Goal: Communication & Community: Answer question/provide support

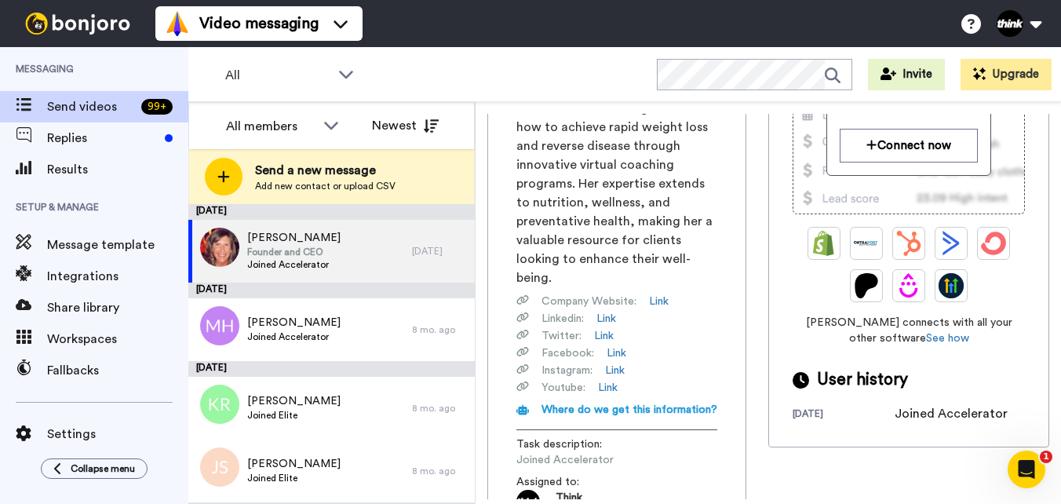
scroll to position [314, 0]
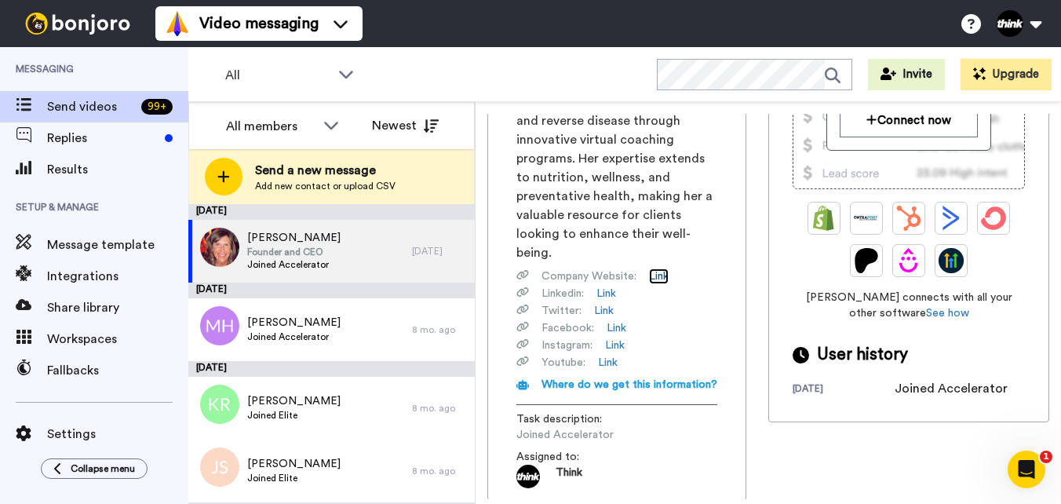
click at [659, 280] on link "Link" at bounding box center [659, 276] width 20 height 16
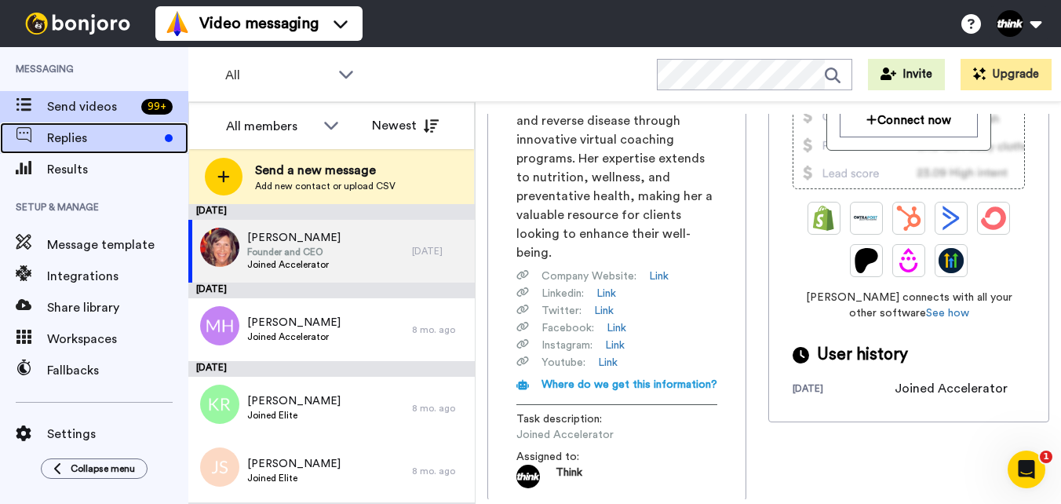
click at [102, 153] on div "Replies" at bounding box center [94, 137] width 188 height 31
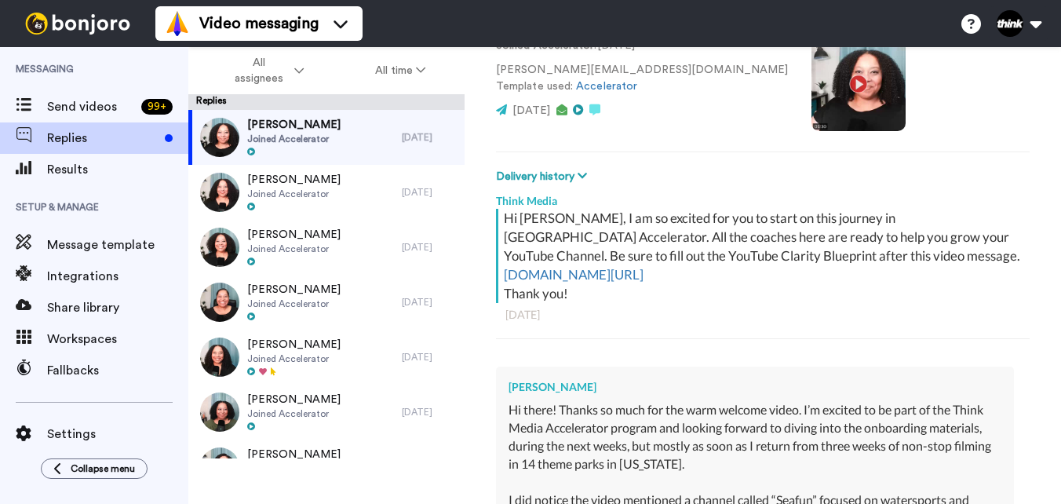
scroll to position [401, 0]
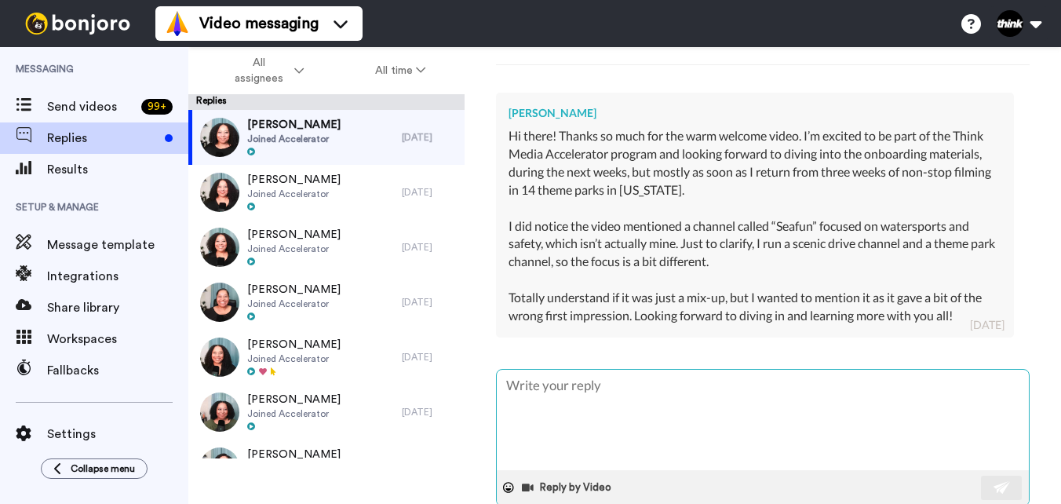
click at [807, 414] on textarea at bounding box center [763, 420] width 532 height 100
type textarea "x"
type textarea "O"
type textarea "x"
type textarea "Oh"
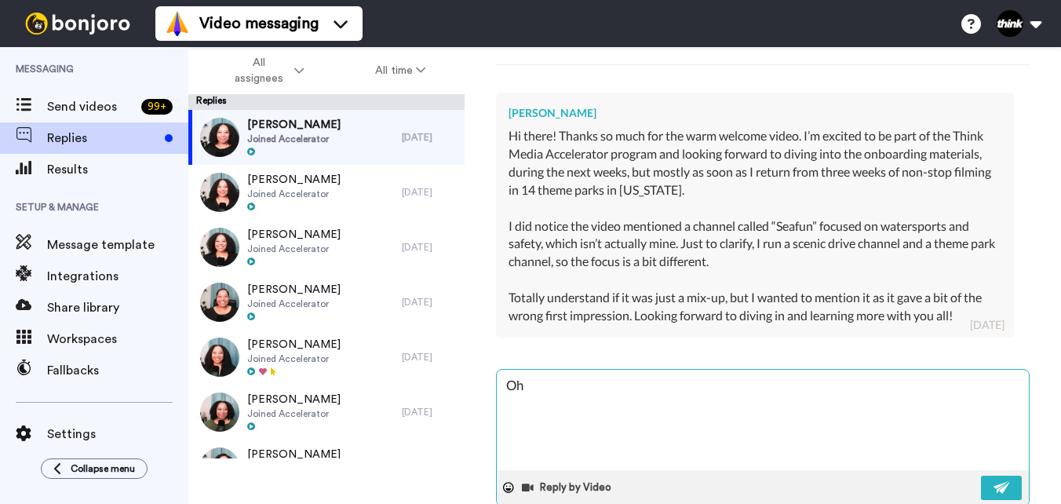
type textarea "x"
type textarea "Oh"
type textarea "x"
type textarea "Oh I"
type textarea "x"
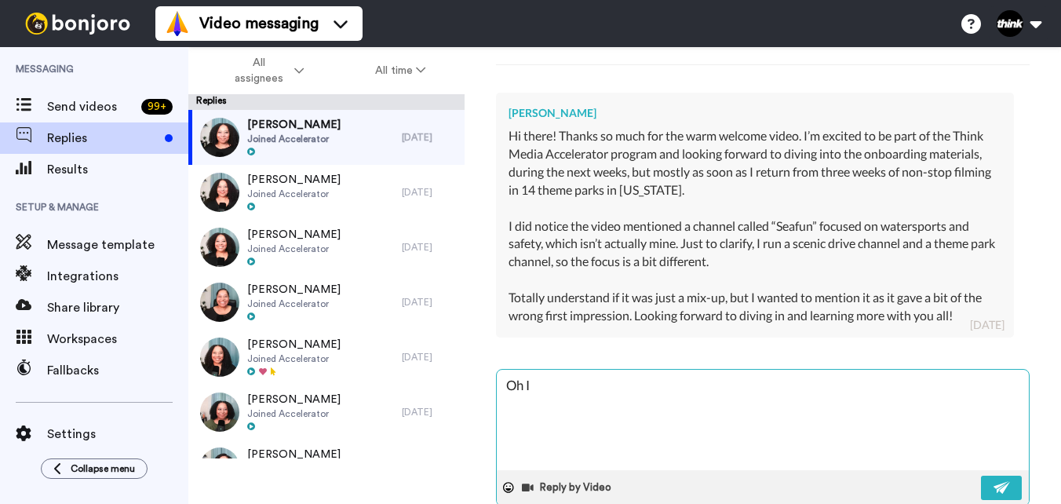
type textarea "Oh I"
type textarea "x"
type textarea "Oh I a"
type textarea "x"
type textarea "Oh I am"
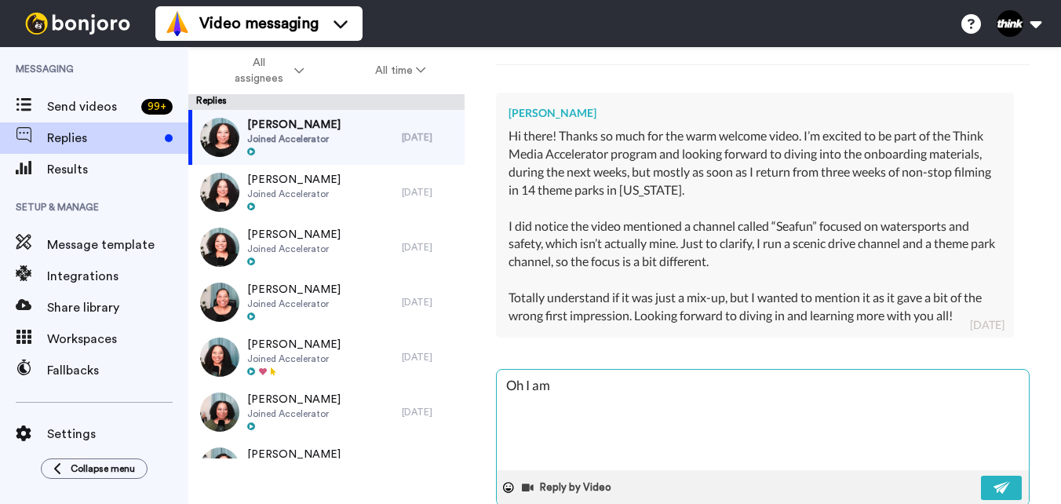
type textarea "x"
type textarea "Oh I am"
type textarea "x"
type textarea "Oh I am s"
type textarea "x"
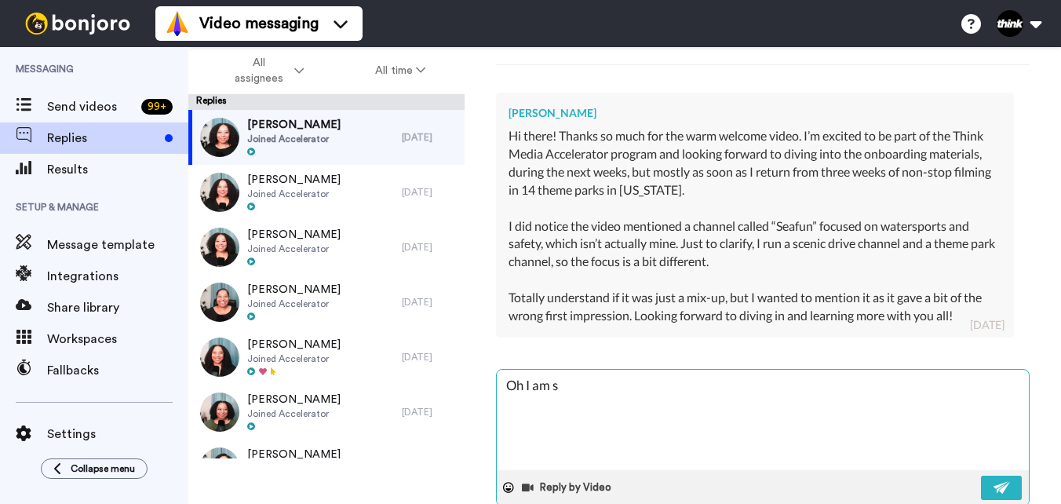
type textarea "Oh I am so"
type textarea "x"
type textarea "Oh I am so"
type textarea "x"
type textarea "Oh I am so s"
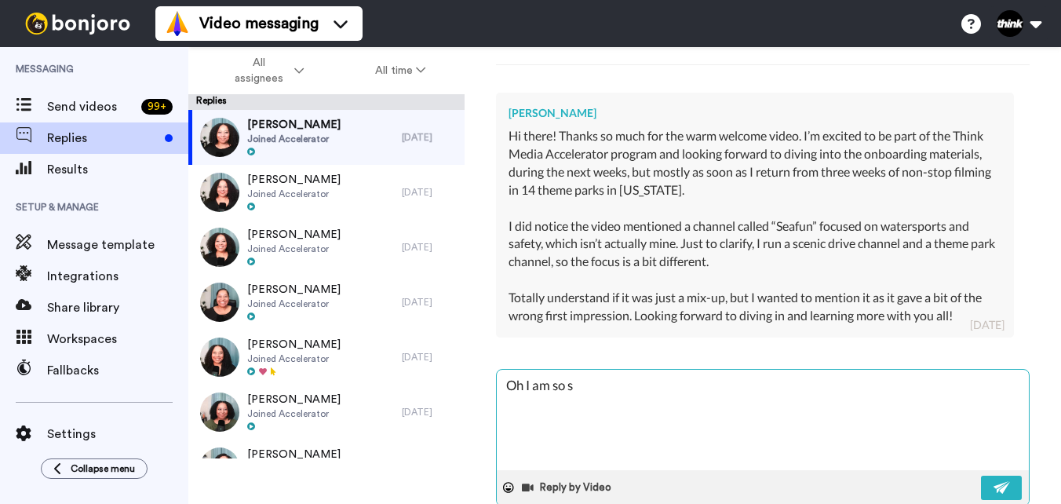
type textarea "x"
type textarea "Oh I am so so"
type textarea "x"
type textarea "Oh I am so sor"
type textarea "x"
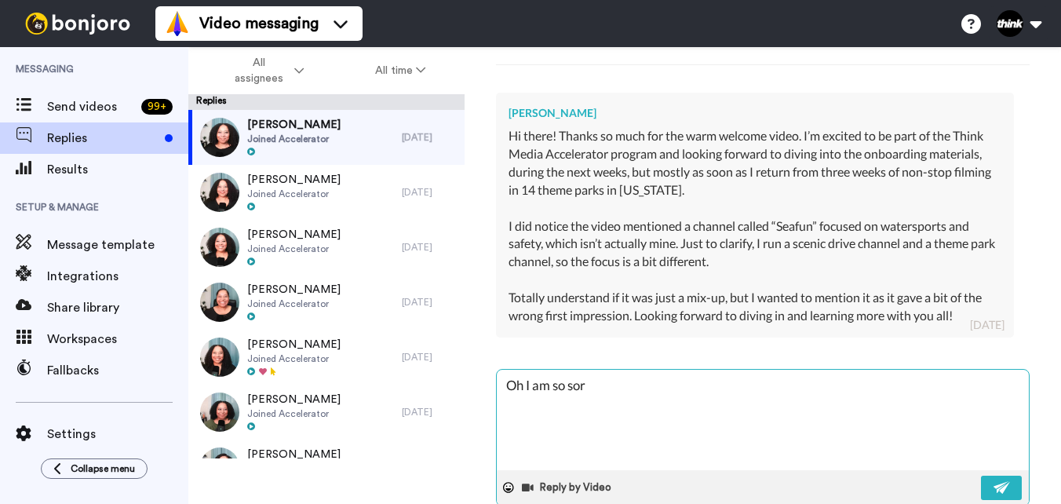
type textarea "Oh I am so sorr"
type textarea "x"
type textarea "Oh I am so sorry"
type textarea "x"
type textarea "Oh I am so sorry"
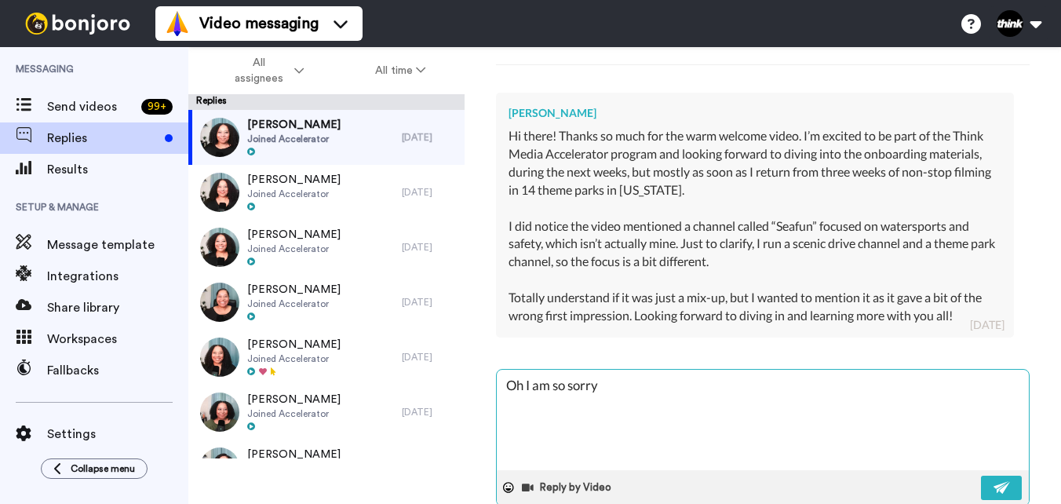
type textarea "x"
type textarea "Oh I am so sorry S"
type textarea "x"
type textarea "Oh I am so sorry St"
type textarea "x"
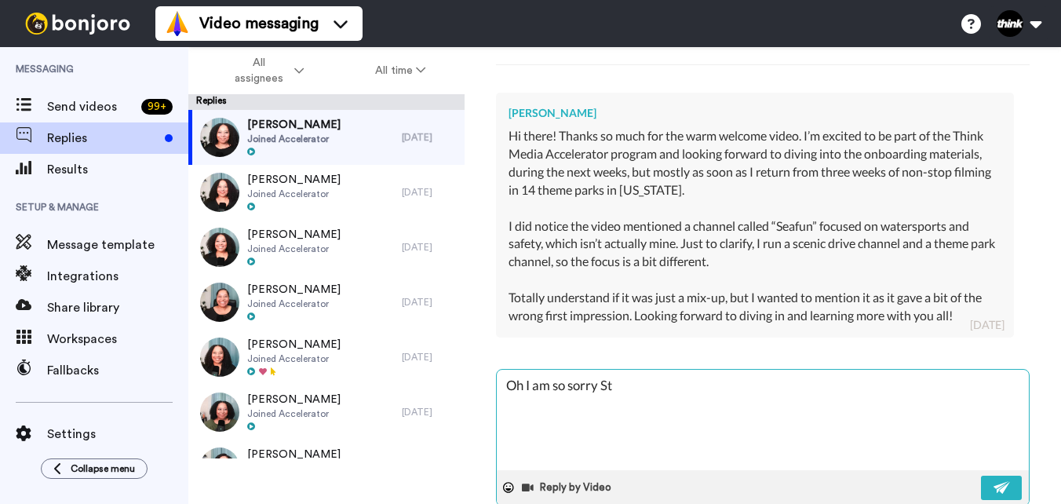
type textarea "Oh I am so sorry Ste"
type textarea "x"
type textarea "Oh I am so sorry Step"
type textarea "x"
type textarea "Oh I am so sorry Steph"
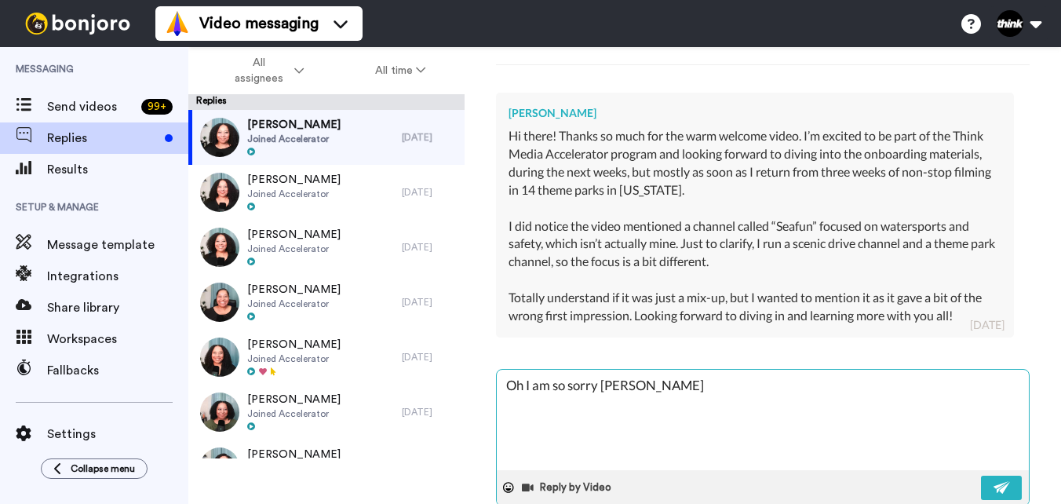
type textarea "x"
type textarea "Oh I am so sorry Stepha"
type textarea "x"
type textarea "Oh I am so sorry Stephan"
type textarea "x"
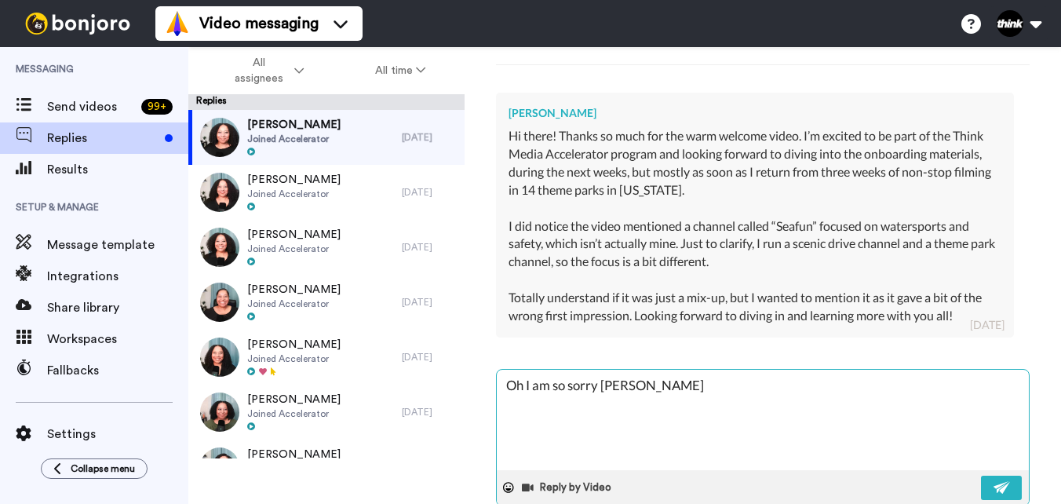
type textarea "Oh I am so sorry Stephan."
type textarea "x"
type textarea "Oh I am so sorry Stephan."
type textarea "x"
type textarea "Oh I am so sorry Stephan. I"
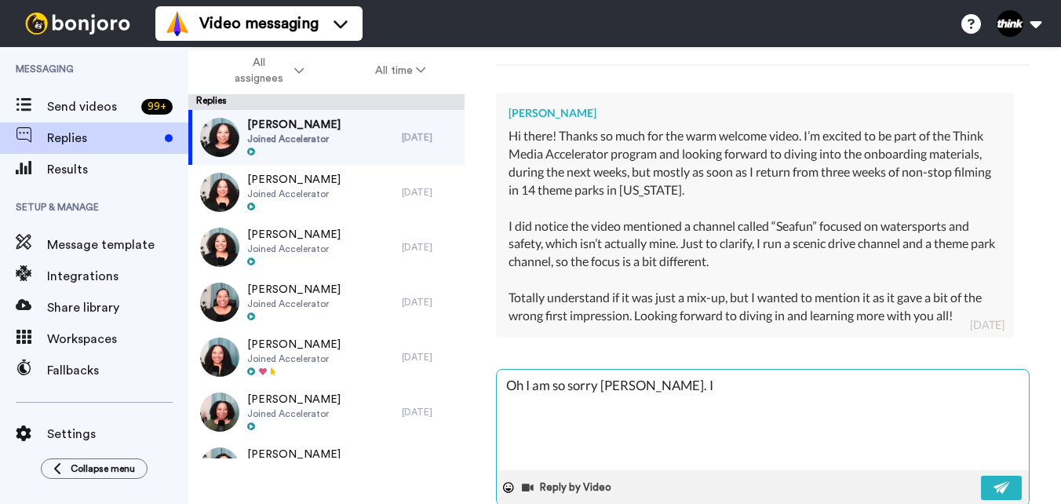
type textarea "x"
type textarea "Oh I am so sorry Stephan. I"
type textarea "x"
type textarea "Oh I am so sorry Stephan. I a"
type textarea "x"
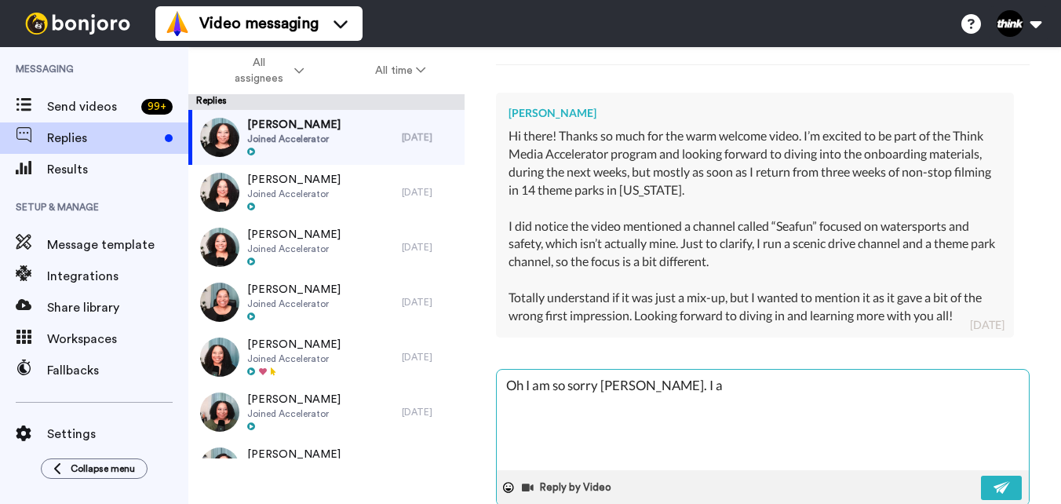
type textarea "Oh I am so sorry Stephan. I ap"
type textarea "x"
type textarea "Oh I am so sorry Stephan. I app"
type textarea "x"
type textarea "Oh I am so sorry Stephan. I appr"
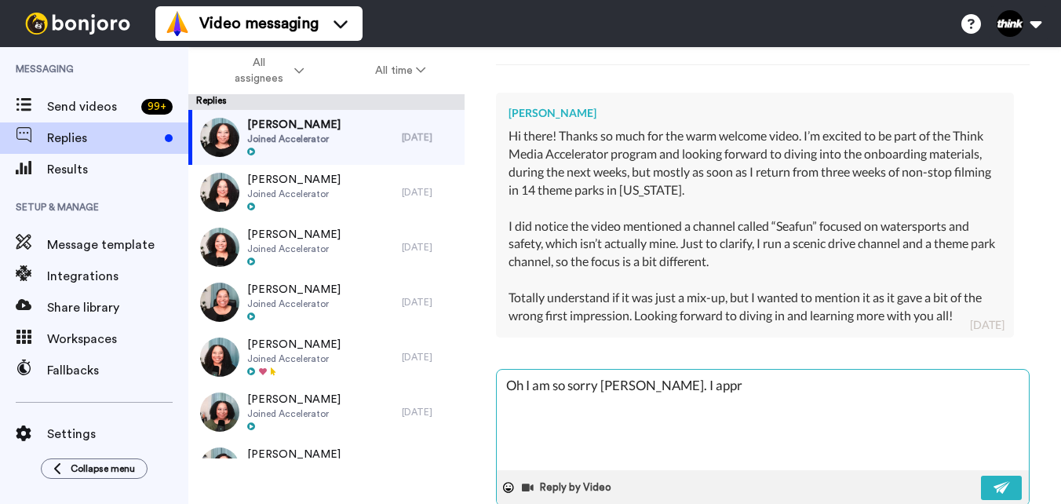
type textarea "x"
type textarea "Oh I am so sorry Stephan. I appre"
type textarea "x"
type textarea "Oh I am so sorry Stephan. I apprec"
type textarea "x"
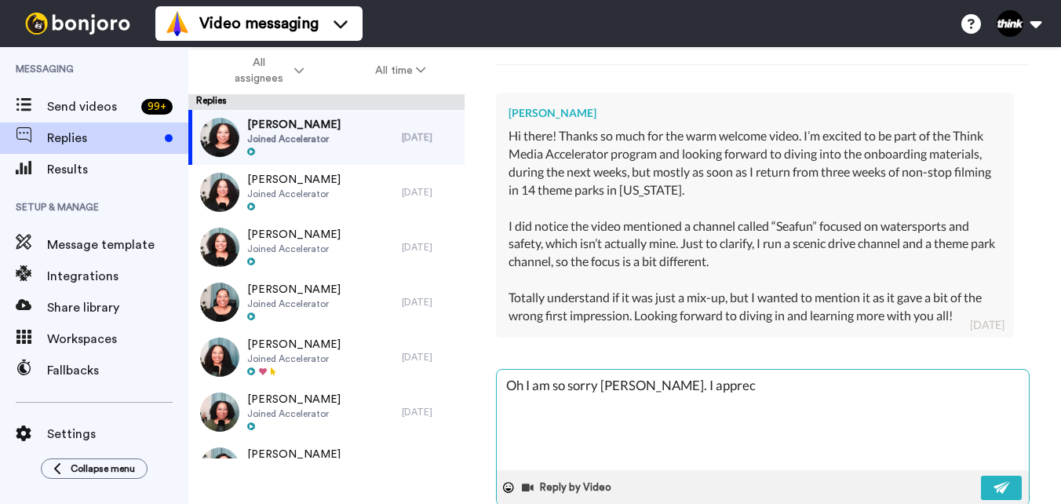
type textarea "Oh I am so sorry Stephan. I appreci"
type textarea "x"
type textarea "Oh I am so sorry Stephan. I apprecia"
type textarea "x"
type textarea "Oh I am so sorry Stephan. I appreciat"
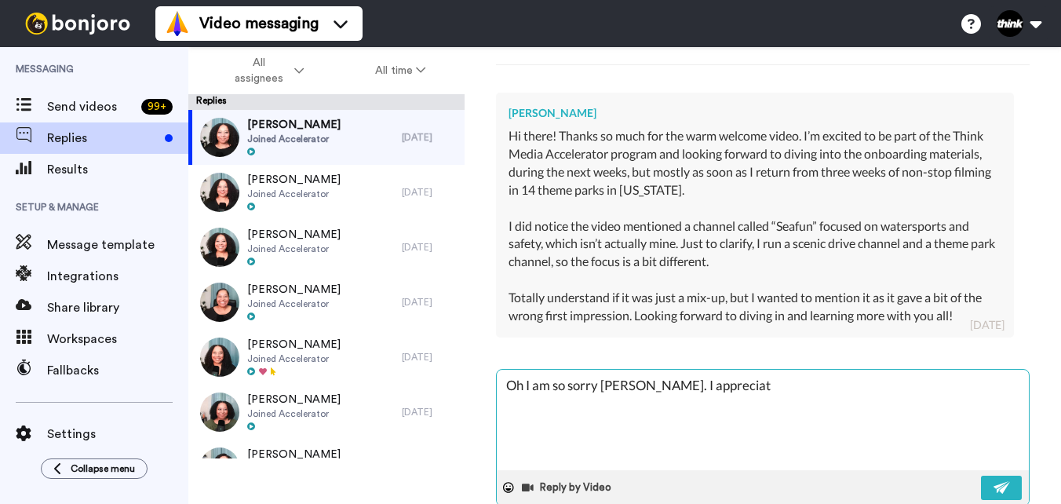
type textarea "x"
type textarea "Oh I am so sorry Stephan. I appreciate"
type textarea "x"
type textarea "Oh I am so sorry Stephan. I appreciate"
type textarea "x"
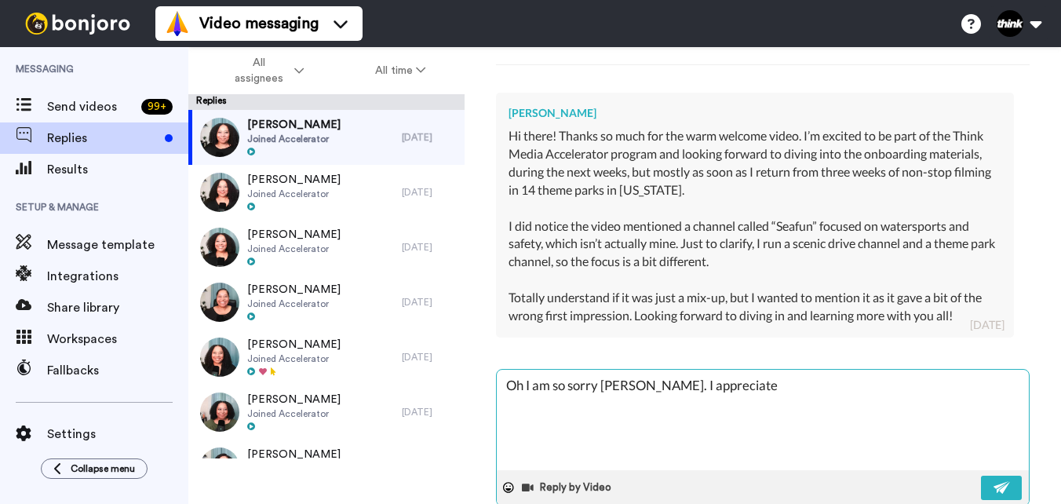
type textarea "Oh I am so sorry Stephan. I appreciate y"
type textarea "x"
type textarea "Oh I am so sorry Stephan. I appreciate yo"
type textarea "x"
type textarea "Oh I am so sorry Stephan. I appreciate you"
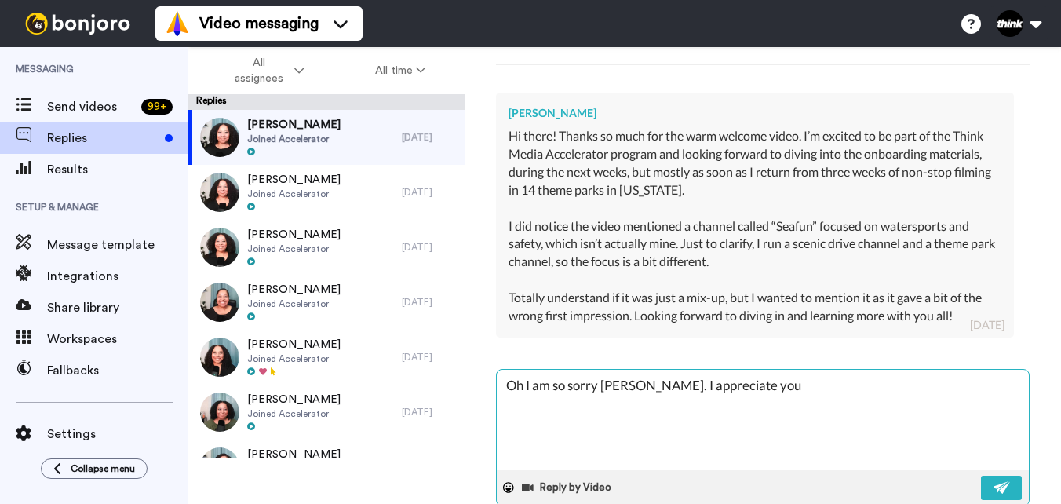
type textarea "x"
type textarea "Oh I am so sorry Stephan. I appreciate you"
type textarea "x"
type textarea "Oh I am so sorry Stephan. I appreciate you l"
type textarea "x"
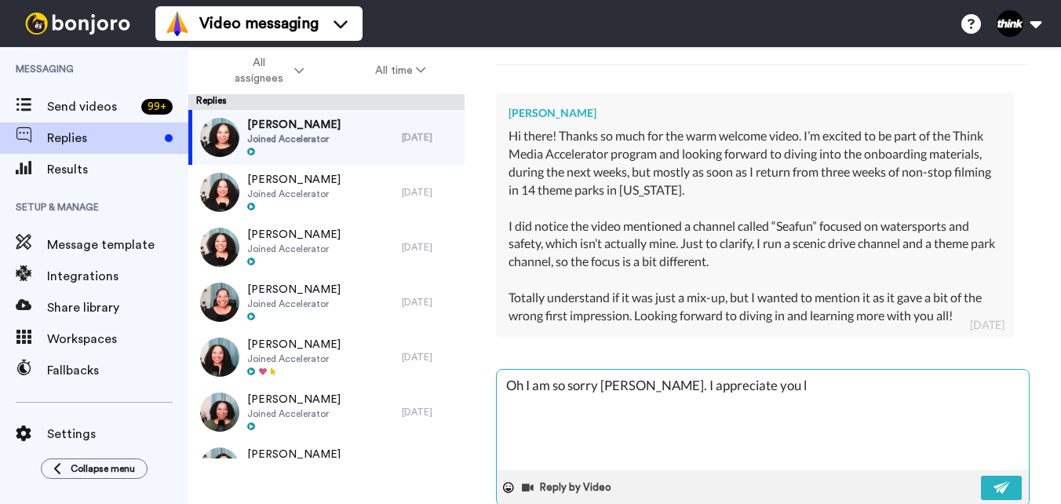
type textarea "Oh I am so sorry Stephan. I appreciate you le"
type textarea "x"
type textarea "Oh I am so sorry Stephan. I appreciate you let"
type textarea "x"
type textarea "Oh I am so sorry Stephan. I appreciate you lett"
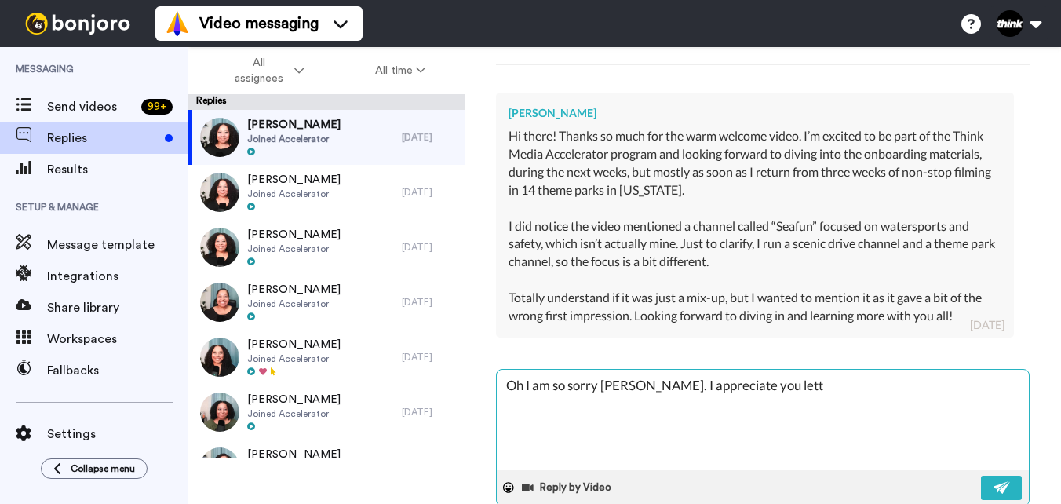
type textarea "x"
type textarea "Oh I am so sorry Stephan. I appreciate you letti"
type textarea "x"
type textarea "Oh I am so sorry Stephan. I appreciate you lettin"
type textarea "x"
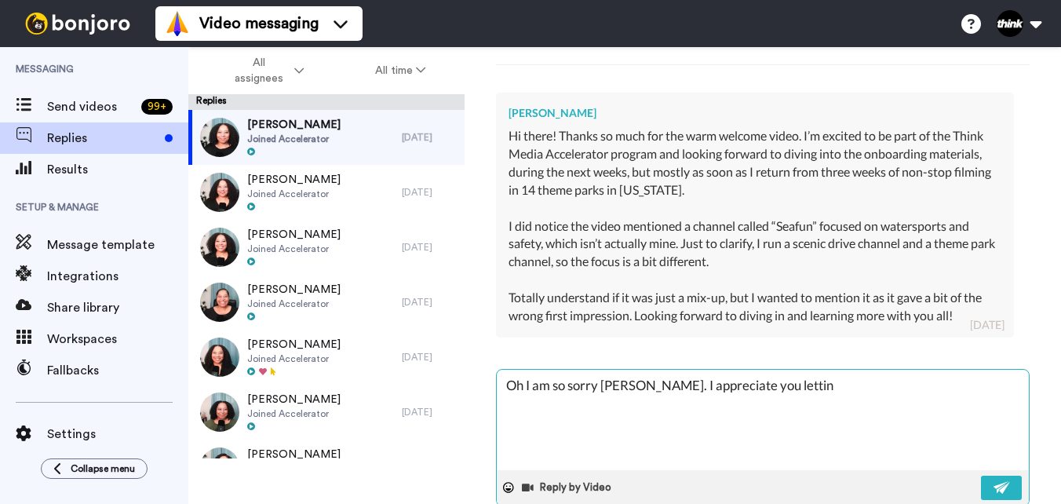
type textarea "Oh I am so sorry Stephan. I appreciate you letting"
type textarea "x"
type textarea "Oh I am so sorry Stephan. I appreciate you letting"
type textarea "x"
type textarea "Oh I am so sorry Stephan. I appreciate you letting m"
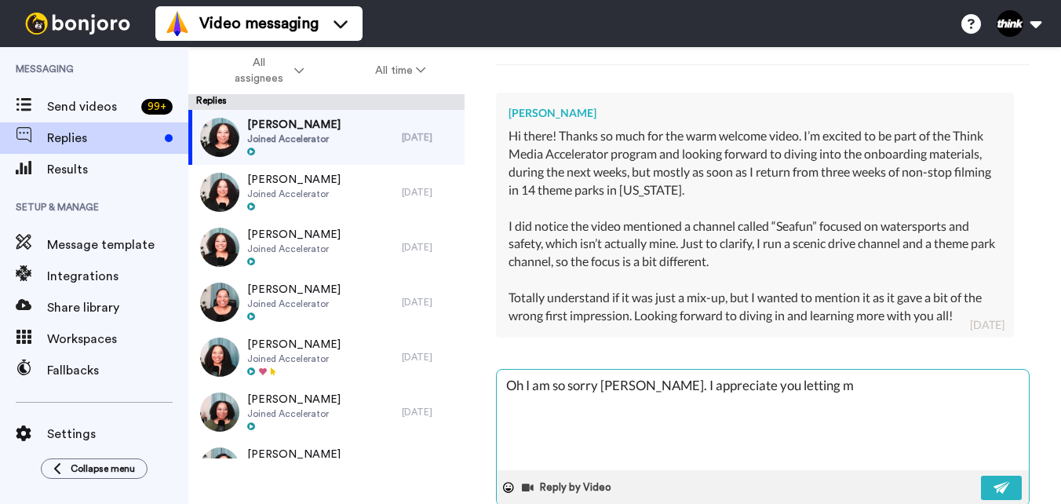
type textarea "x"
type textarea "Oh I am so sorry Stephan. I appreciate you letting me"
type textarea "x"
type textarea "Oh I am so sorry Stephan. I appreciate you letting me"
type textarea "x"
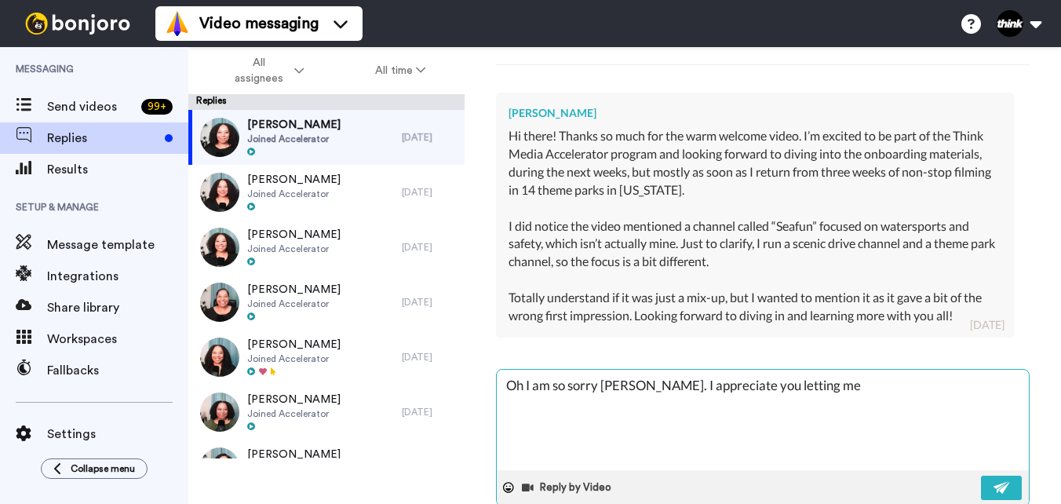
type textarea "Oh I am so sorry Stephan. I appreciate you letting me k"
type textarea "x"
type textarea "Oh I am so sorry Stephan. I appreciate you letting me kn"
type textarea "x"
type textarea "Oh I am so sorry Stephan. I appreciate you letting me kno"
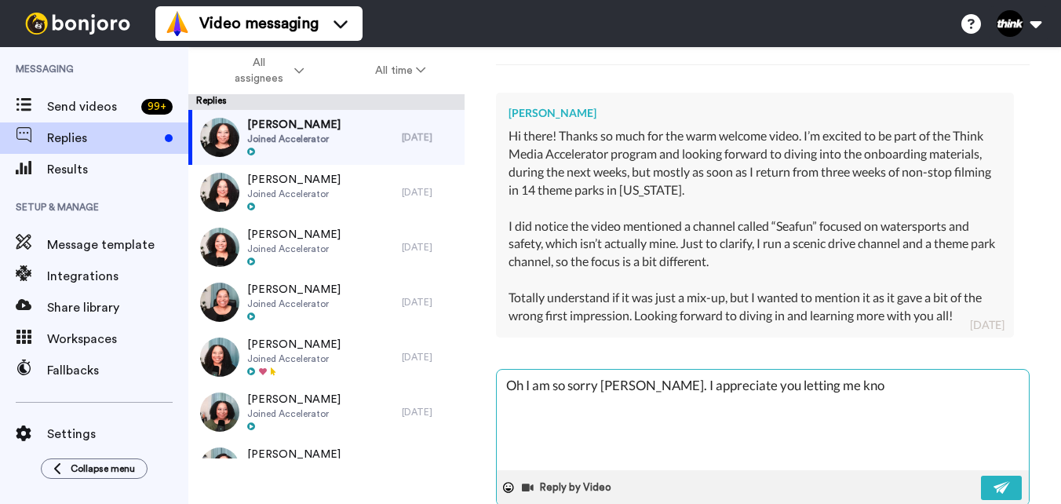
type textarea "x"
type textarea "Oh I am so sorry Stephan. I appreciate you letting me know"
type textarea "x"
type textarea "Oh I am so sorry Stephan. I appreciate you letting me know."
type textarea "x"
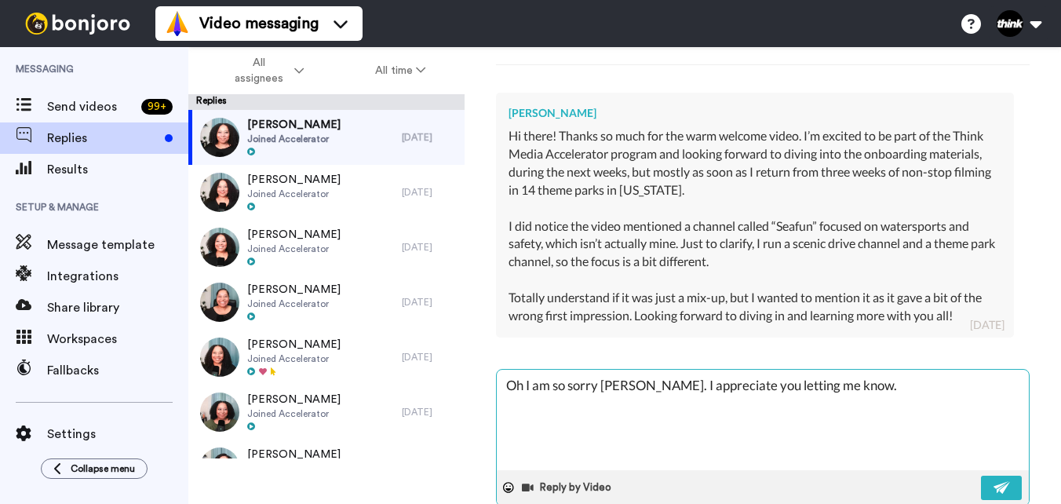
type textarea "Oh I am so sorry Stephan. I appreciate you letting me know."
type textarea "x"
type textarea "Oh I am so sorry Stephan. I appreciate you letting me know. D"
type textarea "x"
type textarea "Oh I am so sorry Stephan. I appreciate you letting me know. Do"
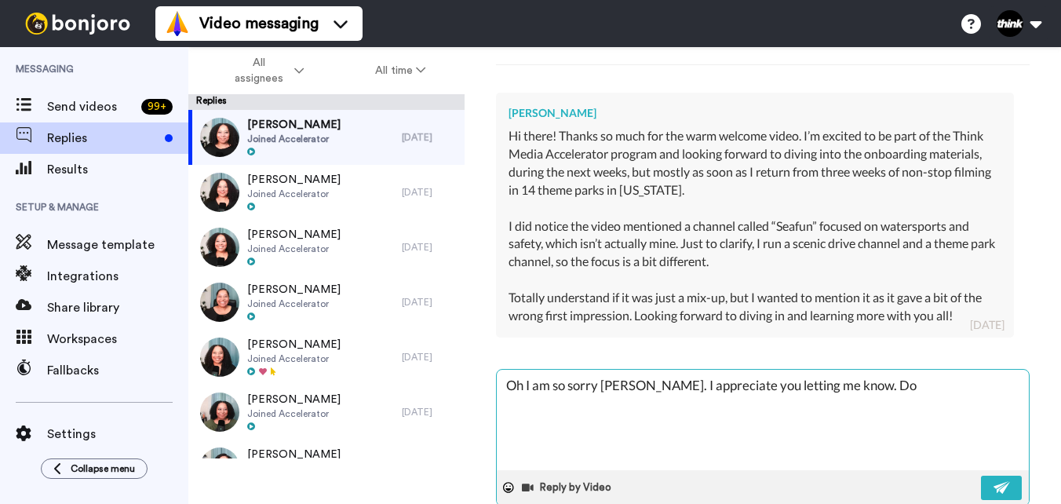
type textarea "x"
type textarea "Oh I am so sorry Stephan. I appreciate you letting me know. Do"
type textarea "x"
type textarea "Oh I am so sorry Stephan. I appreciate you letting me know. Do y"
type textarea "x"
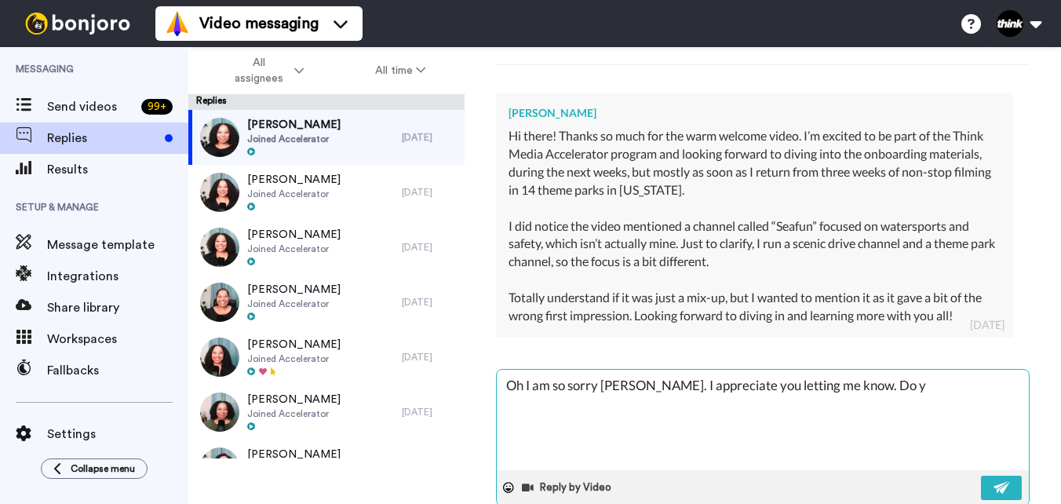
type textarea "Oh I am so sorry Stephan. I appreciate you letting me know. Do yo"
type textarea "x"
type textarea "Oh I am so sorry Stephan. I appreciate you letting me know. Do you"
type textarea "x"
type textarea "Oh I am so sorry Stephan. I appreciate you letting me know. Do you"
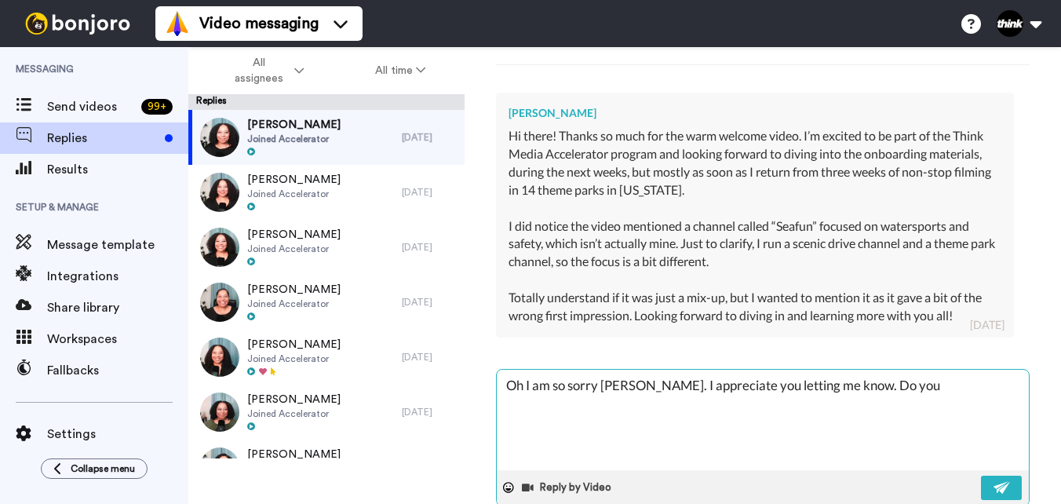
type textarea "x"
type textarea "Oh I am so sorry Stephan. I appreciate you letting me know. Do you h"
type textarea "x"
type textarea "Oh I am so sorry Stephan. I appreciate you letting me know. Do you ha"
type textarea "x"
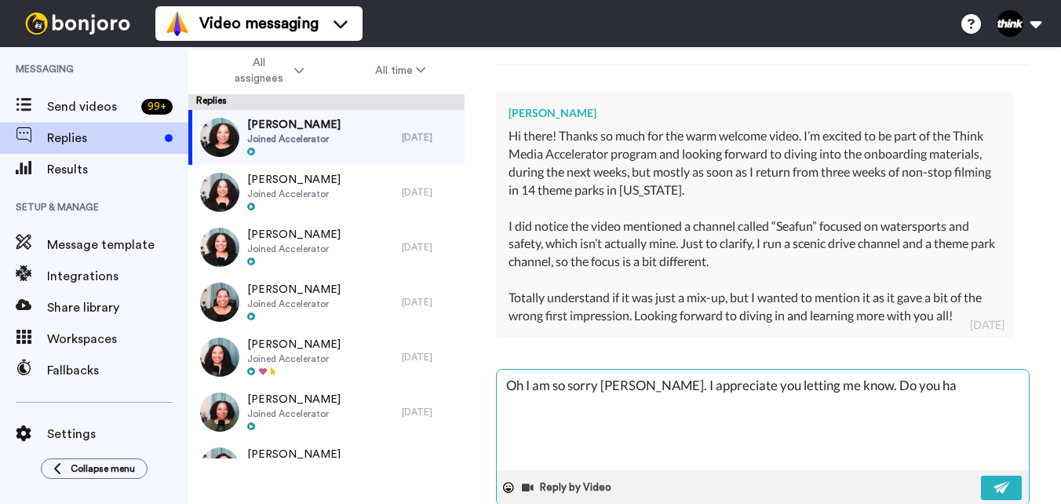
type textarea "Oh I am so sorry Stephan. I appreciate you letting me know. Do you hav"
type textarea "x"
type textarea "Oh I am so sorry Stephan. I appreciate you letting me know. Do you have"
type textarea "x"
type textarea "Oh I am so sorry Stephan. I appreciate you letting me know. Do you have"
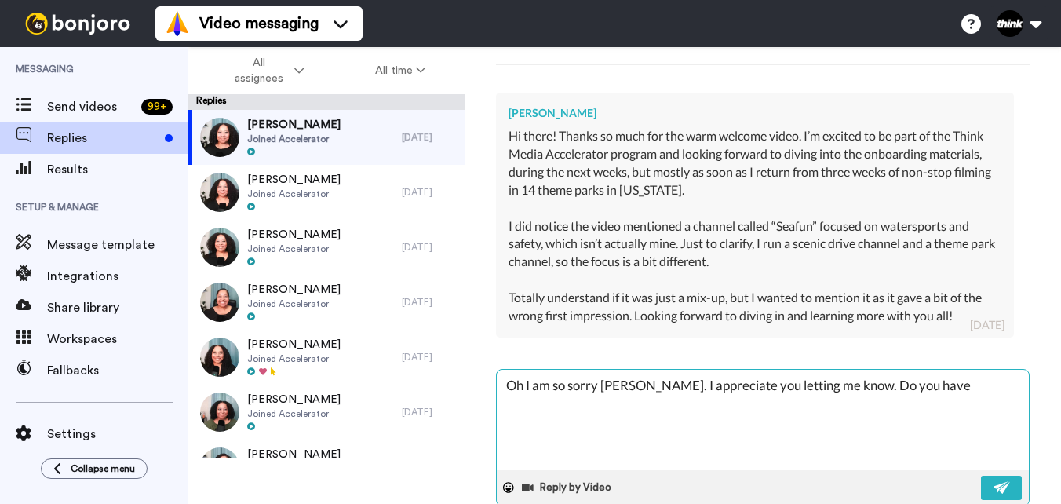
type textarea "x"
type textarea "Oh I am so sorry Stephan. I appreciate you letting me know. Do you have a"
type textarea "x"
type textarea "Oh I am so sorry Stephan. I appreciate you letting me know. Do you have a"
type textarea "x"
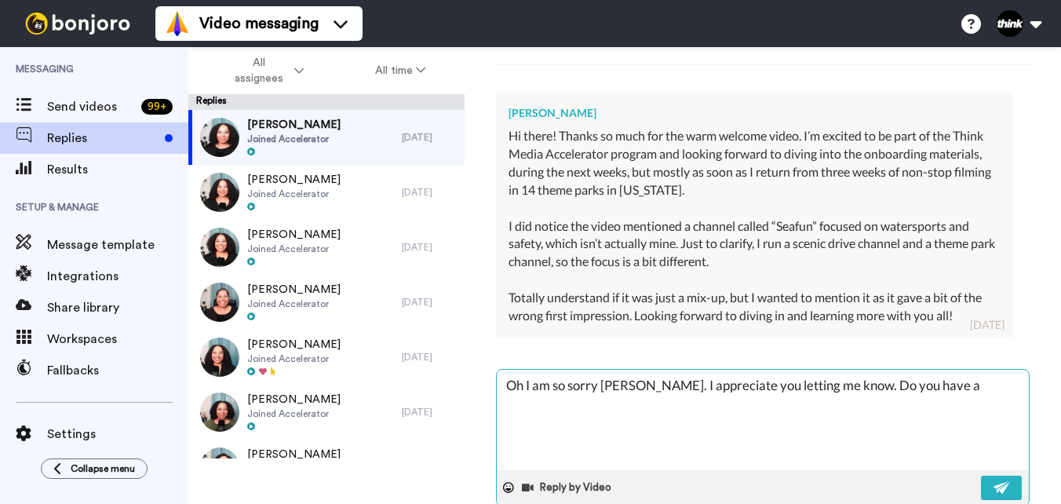
type textarea "Oh I am so sorry Stephan. I appreciate you letting me know. Do you have a d"
type textarea "x"
type textarea "Oh I am so sorry Stephan. I appreciate you letting me know. Do you have a di"
type textarea "x"
type textarea "Oh I am so sorry Stephan. I appreciate you letting me know. Do you have a dir"
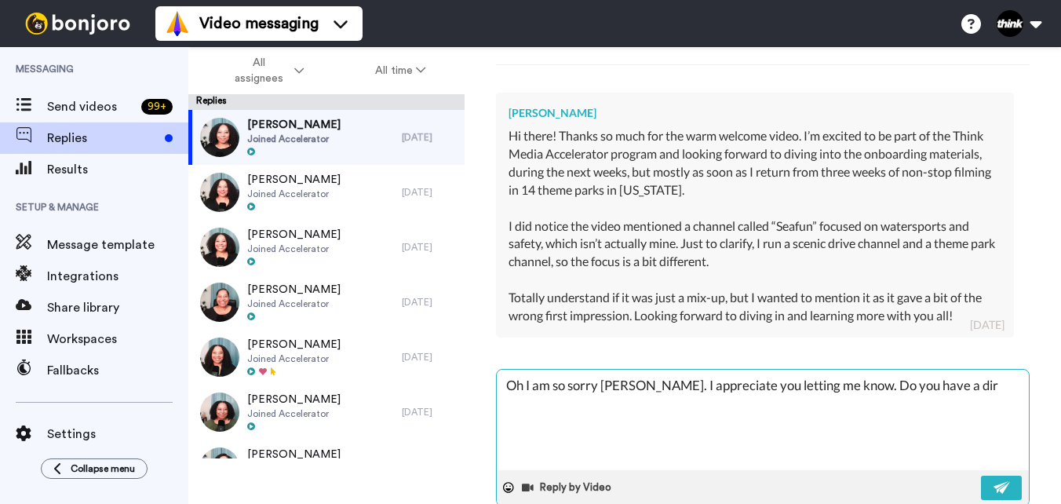
type textarea "x"
type textarea "Oh I am so sorry Stephan. I appreciate you letting me know. Do you have a dire"
type textarea "x"
type textarea "Oh I am so sorry Stephan. I appreciate you letting me know. Do you have a direc"
type textarea "x"
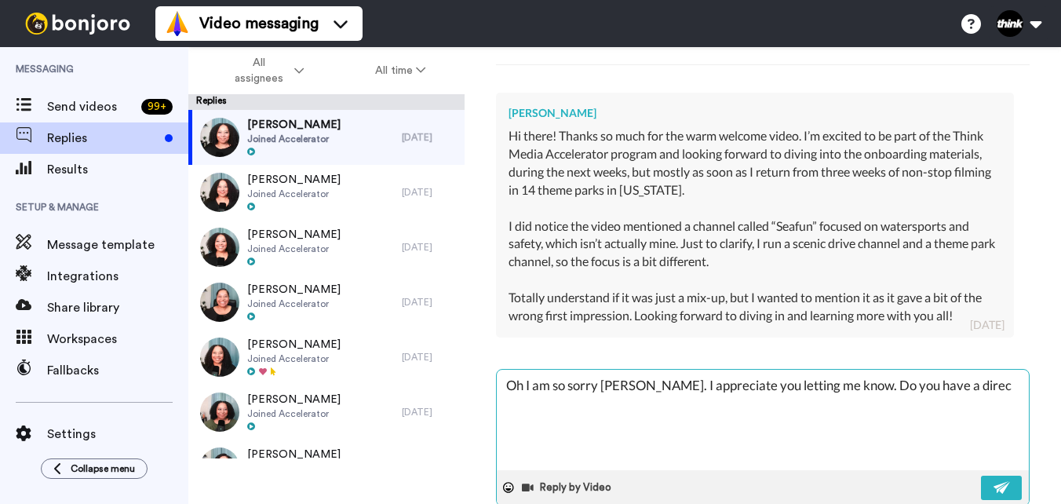
type textarea "Oh I am so sorry Stephan. I appreciate you letting me know. Do you have a direct"
type textarea "x"
type textarea "Oh I am so sorry Stephan. I appreciate you letting me know. Do you have a direct"
type textarea "x"
type textarea "Oh I am so sorry Stephan. I appreciate you letting me know. Do you have a direc…"
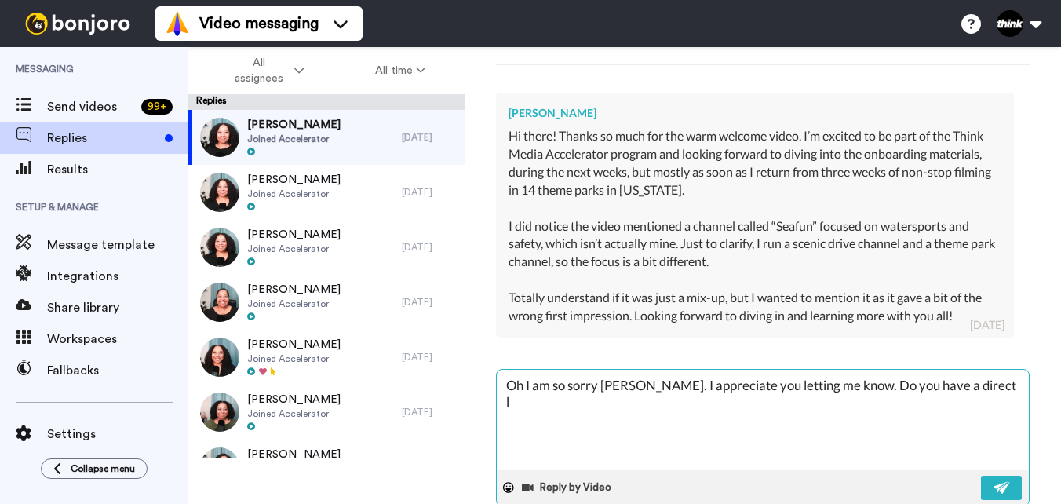
type textarea "x"
type textarea "Oh I am so sorry Stephan. I appreciate you letting me know. Do you have a direc…"
type textarea "x"
type textarea "Oh I am so sorry Stephan. I appreciate you letting me know. Do you have a direc…"
type textarea "x"
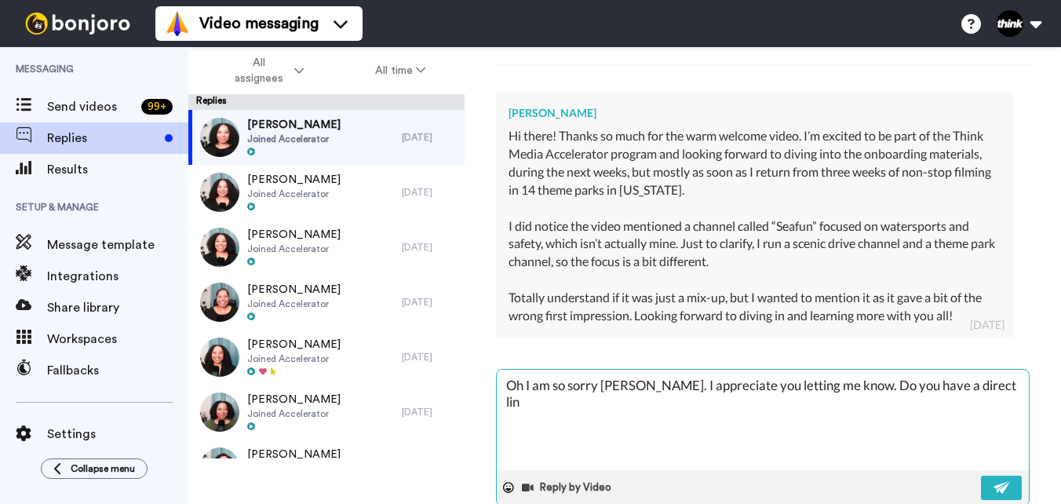
type textarea "Oh I am so sorry Stephan. I appreciate you letting me know. Do you have a direc…"
type textarea "x"
type textarea "Oh I am so sorry Stephan. I appreciate you letting me know. Do you have a direc…"
type textarea "x"
type textarea "Oh I am so sorry Stephan. I appreciate you letting me know. Do you have a direc…"
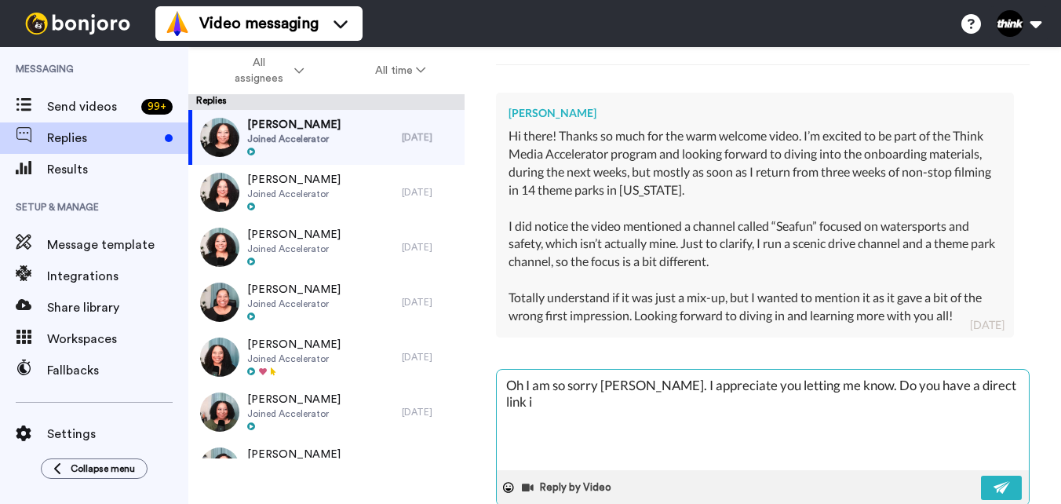
type textarea "x"
type textarea "Oh I am so sorry Stephan. I appreciate you letting me know. Do you have a direc…"
type textarea "x"
type textarea "Oh I am so sorry Stephan. I appreciate you letting me know. Do you have a direc…"
type textarea "x"
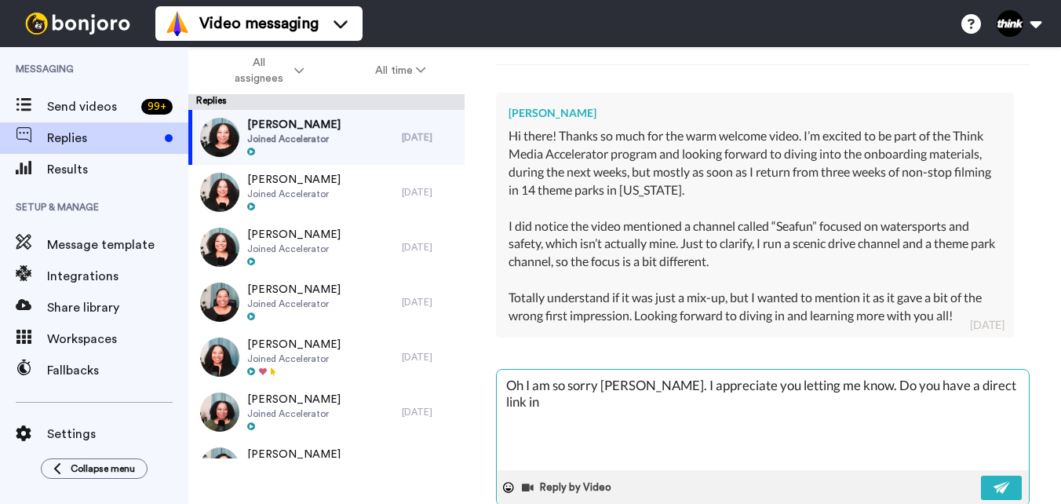
type textarea "Oh I am so sorry Stephan. I appreciate you letting me know. Do you have a direc…"
type textarea "x"
type textarea "Oh I am so sorry Stephan. I appreciate you letting me know. Do you have a direc…"
type textarea "x"
type textarea "Oh I am so sorry Stephan. I appreciate you letting me know. Do you have a direc…"
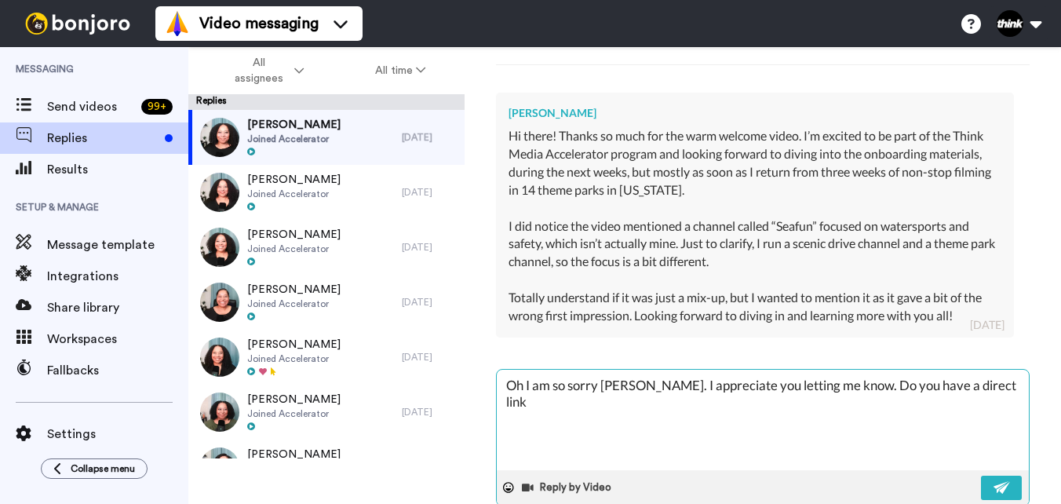
type textarea "x"
type textarea "Oh I am so sorry Stephan. I appreciate you letting me know. Do you have a direc…"
type textarea "x"
type textarea "Oh I am so sorry Stephan. I appreciate you letting me know. Do you have a direc…"
type textarea "x"
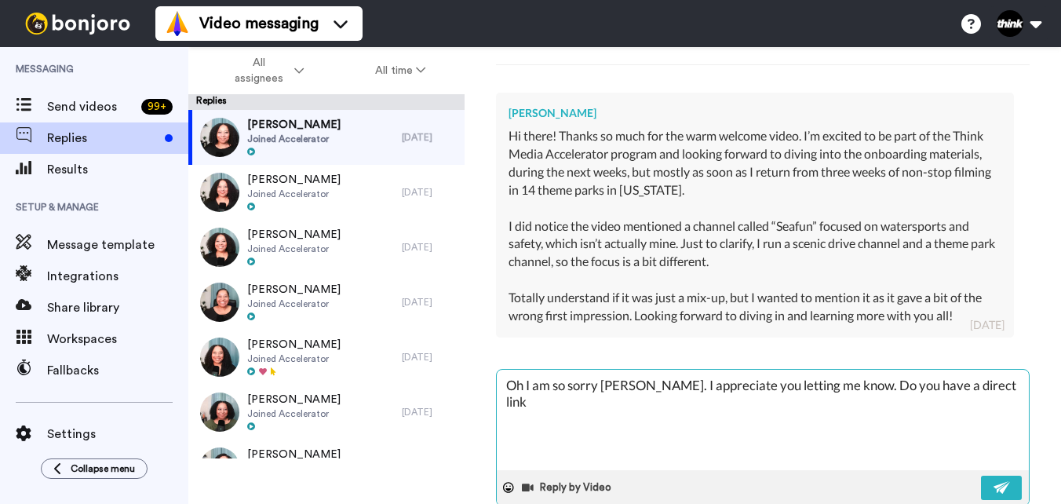
type textarea "Oh I am so sorry Stephan. I appreciate you letting me know. Do you have a direc…"
type textarea "x"
type textarea "Oh I am so sorry Stephan. I appreciate you letting me know. Do you have a direc…"
type textarea "x"
type textarea "Oh I am so sorry Stephan. I appreciate you letting me know. Do you have a direc…"
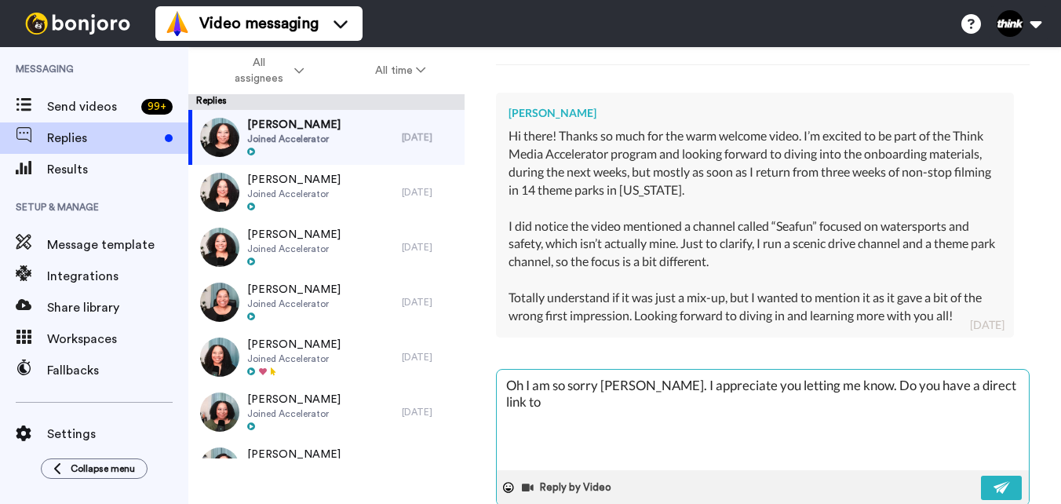
type textarea "x"
type textarea "Oh I am so sorry Stephan. I appreciate you letting me know. Do you have a direc…"
type textarea "x"
type textarea "Oh I am so sorry Stephan. I appreciate you letting me know. Do you have a direc…"
type textarea "x"
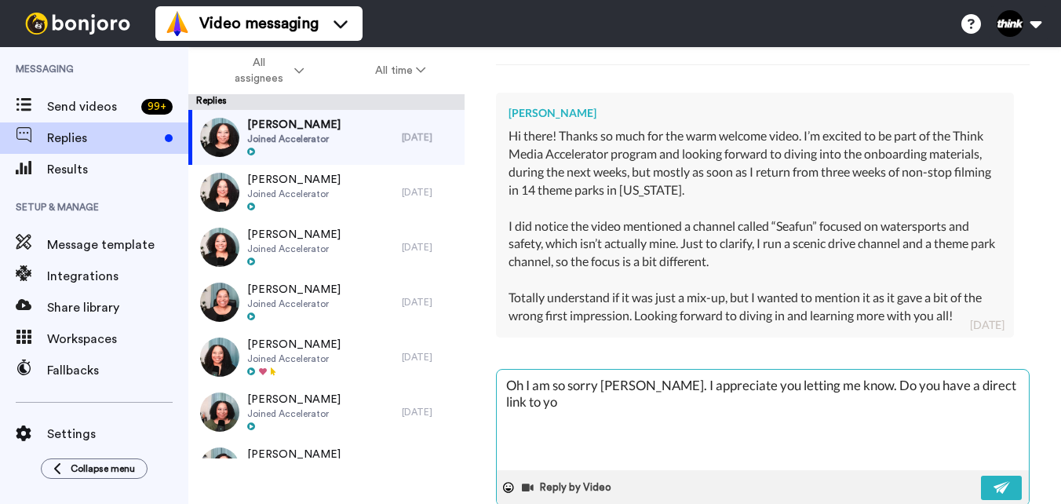
type textarea "Oh I am so sorry Stephan. I appreciate you letting me know. Do you have a direc…"
drag, startPoint x: 610, startPoint y: 113, endPoint x: 499, endPoint y: 117, distance: 110.7
click at [499, 117] on div "Stephan Hoevenaar Hi there! Thanks so much for the warm welcome video. I’m exci…" at bounding box center [755, 215] width 518 height 244
copy div "[PERSON_NAME]"
click at [550, 406] on textarea "Oh I am so sorry Stephan. I appreciate you letting me know. Do you have a direc…" at bounding box center [763, 420] width 532 height 100
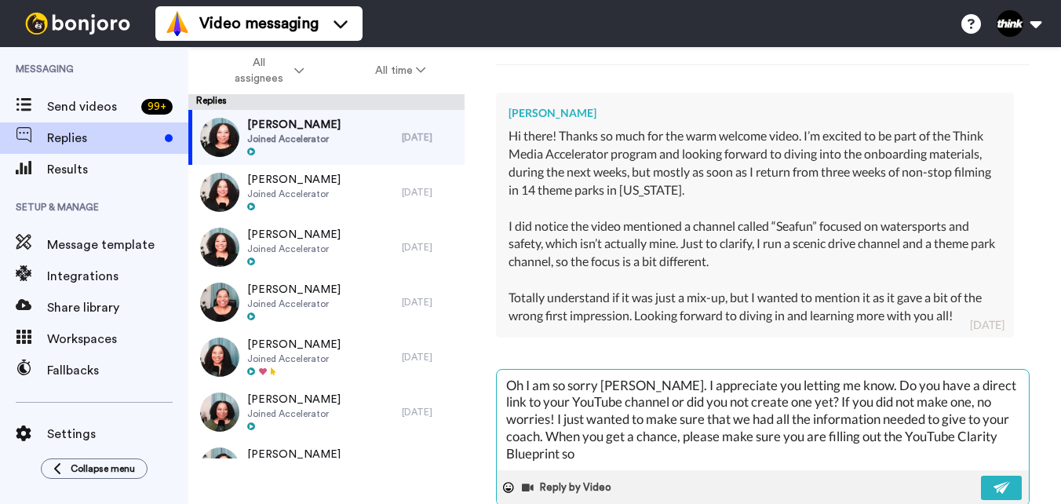
click at [689, 454] on textarea "Oh I am so sorry Stephan. I appreciate you letting me know. Do you have a direc…" at bounding box center [763, 420] width 532 height 100
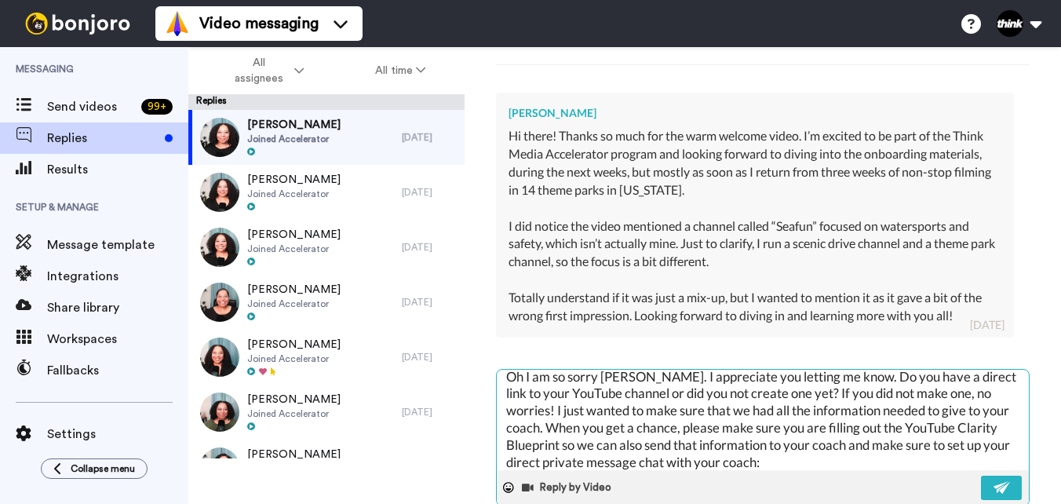
paste textarea "https://go.thinkmedia.com/clarity-blueprint-form"
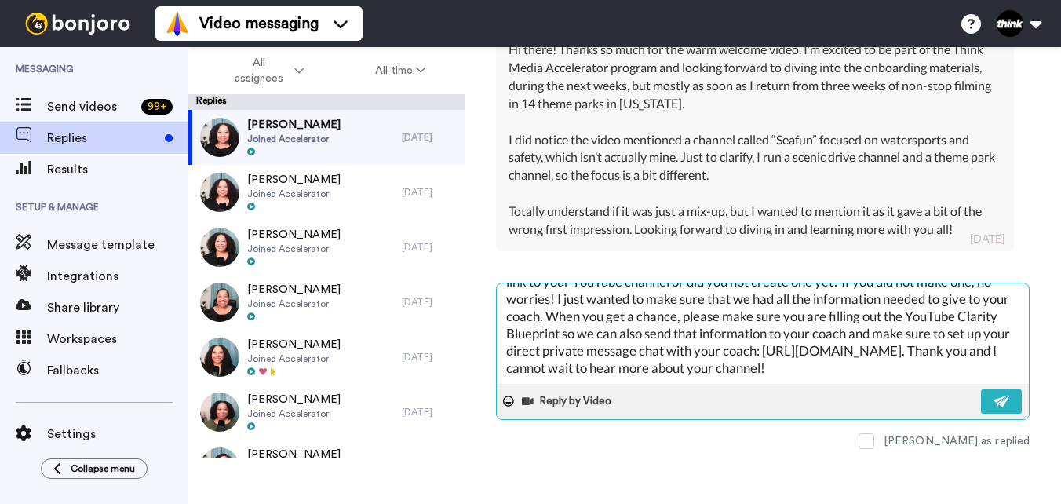
scroll to position [50, 0]
click at [842, 337] on textarea "Oh I am so sorry Stephan. I appreciate you letting me know. Do you have a direc…" at bounding box center [763, 333] width 532 height 100
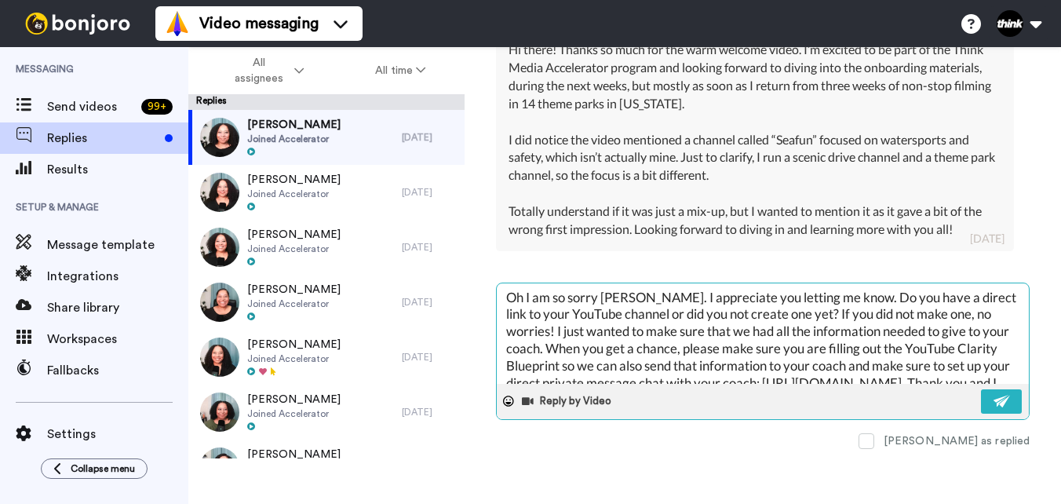
scroll to position [0, 0]
click at [648, 294] on textarea "Oh I am so sorry Stephan. I appreciate you letting me know. Do you have a direc…" at bounding box center [763, 333] width 532 height 100
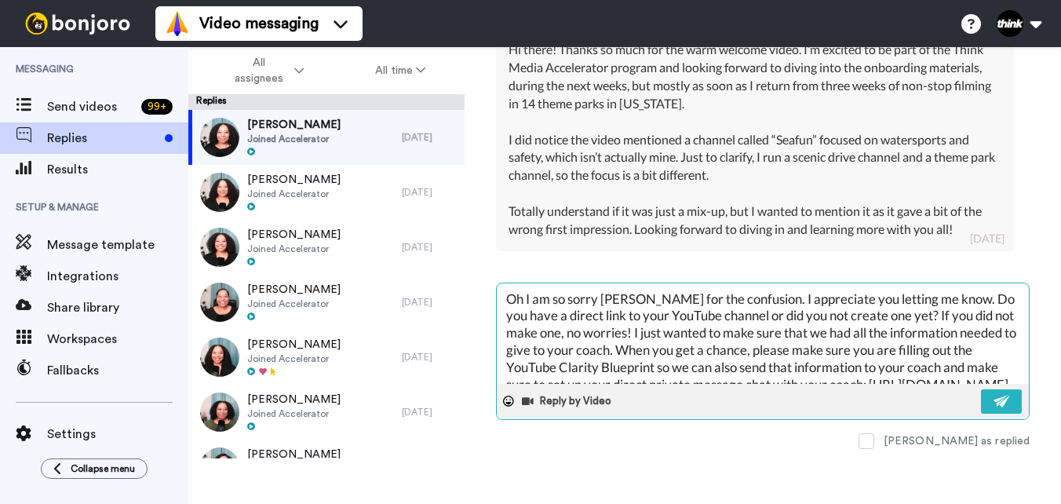
drag, startPoint x: 748, startPoint y: 316, endPoint x: 912, endPoint y: 320, distance: 164.1
click at [912, 320] on textarea "Oh I am so sorry Stephan for the confusion. I appreciate you letting me know. D…" at bounding box center [763, 333] width 532 height 100
drag, startPoint x: 572, startPoint y: 354, endPoint x: 812, endPoint y: 319, distance: 242.7
click at [812, 319] on textarea "Oh I am so sorry Stephan for the confusion. I appreciate you letting me know. C…" at bounding box center [763, 333] width 532 height 100
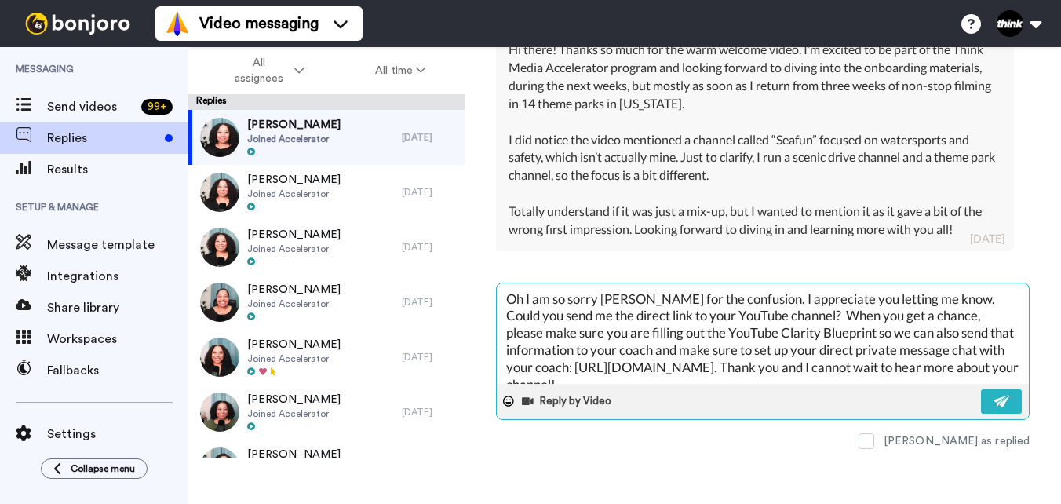
drag, startPoint x: 813, startPoint y: 316, endPoint x: 948, endPoint y: 294, distance: 136.8
click at [948, 294] on textarea "Oh I am so sorry Stephan for the confusion. I appreciate you letting me know. C…" at bounding box center [763, 333] width 532 height 100
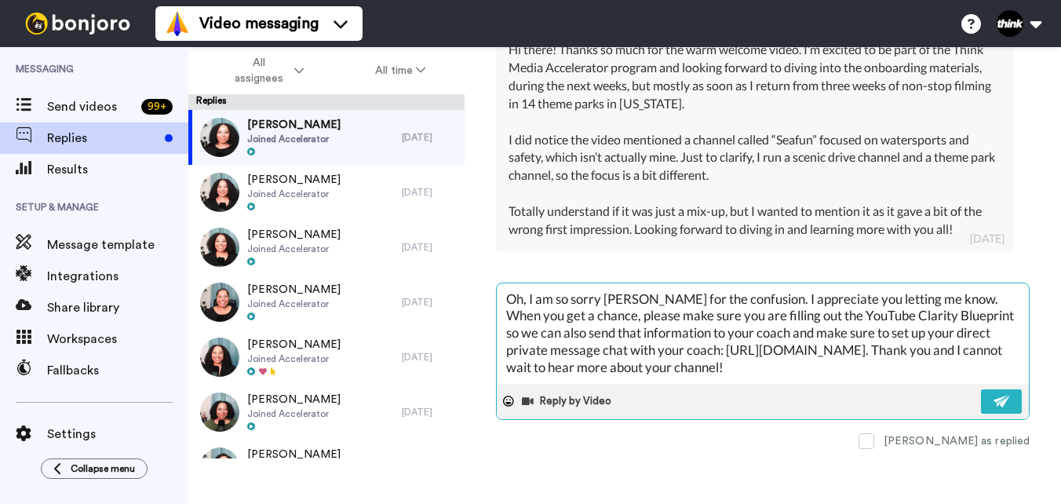
drag, startPoint x: 785, startPoint y: 337, endPoint x: 926, endPoint y: 331, distance: 141.4
click at [926, 331] on textarea "Oh, I am so sorry Stephan for the confusion. I appreciate you letting me know. …" at bounding box center [763, 333] width 532 height 100
click at [720, 354] on textarea "Oh, I am so sorry Stephan for the confusion. I appreciate you letting me know. …" at bounding box center [763, 333] width 532 height 100
click at [688, 371] on textarea "Oh, I am so sorry Stephan for the confusion. I appreciate you letting me know. …" at bounding box center [763, 333] width 532 height 100
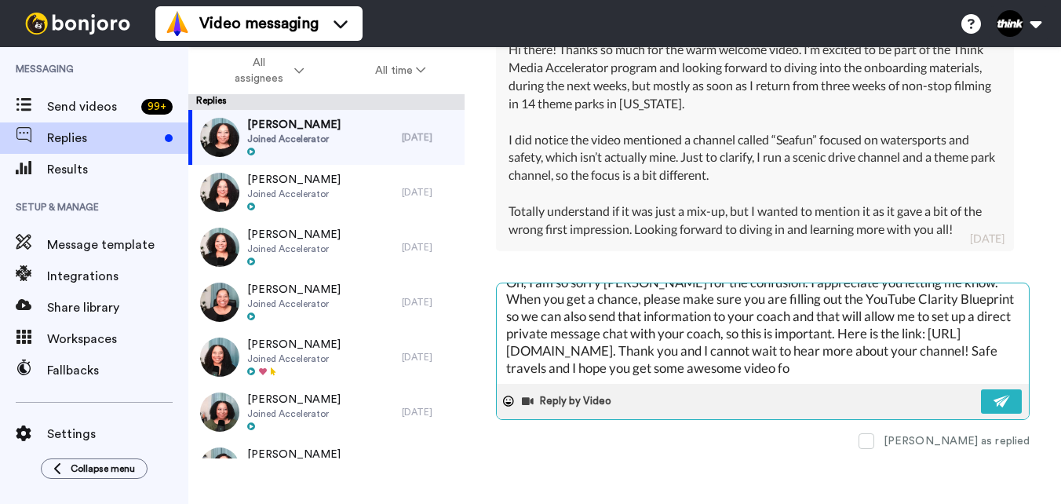
scroll to position [26, 0]
click at [812, 328] on textarea "Oh, I am so sorry Stephan for the confusion. I appreciate you letting me know. …" at bounding box center [763, 333] width 532 height 100
click at [872, 329] on textarea "Oh, I am so sorry Stephan for the confusion. I appreciate you letting me know. …" at bounding box center [763, 333] width 532 height 100
click at [981, 406] on button at bounding box center [1001, 401] width 41 height 24
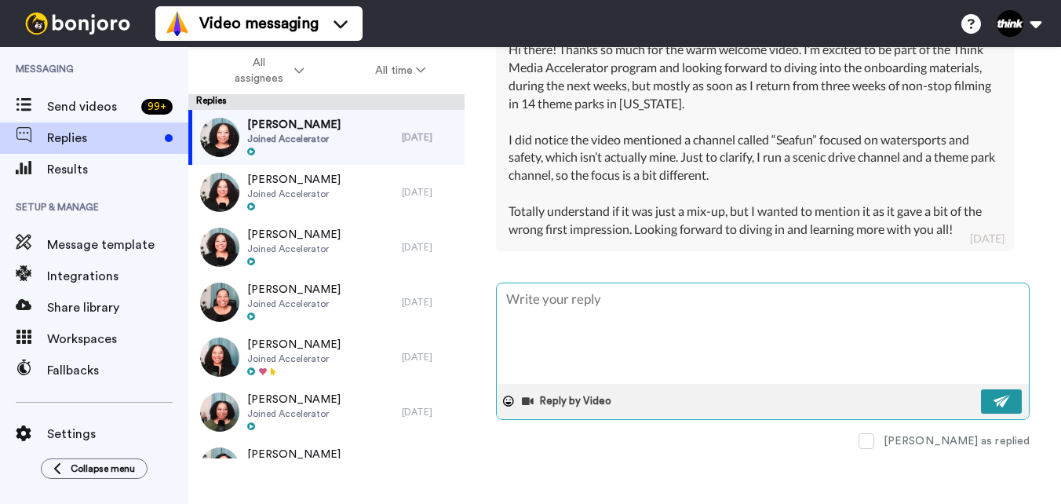
scroll to position [0, 0]
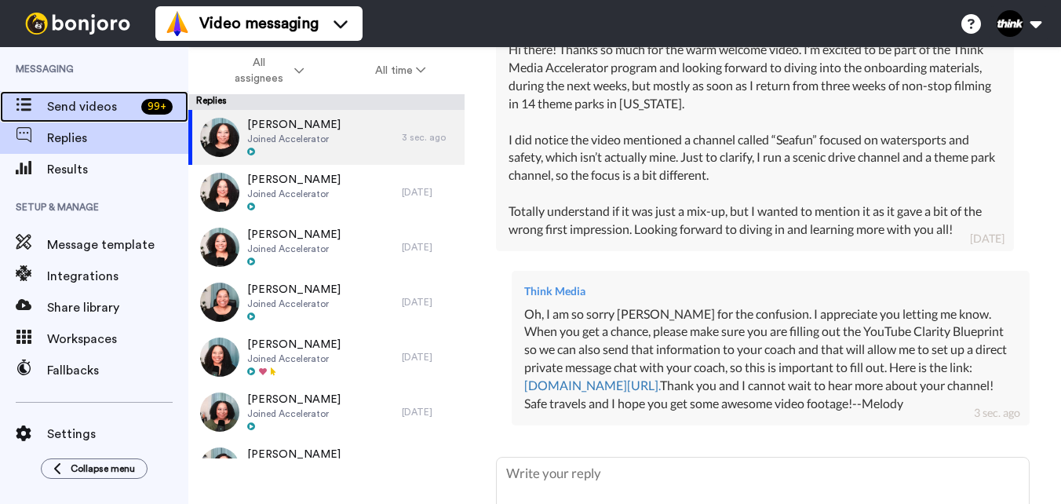
click at [82, 109] on span "Send videos" at bounding box center [91, 106] width 88 height 19
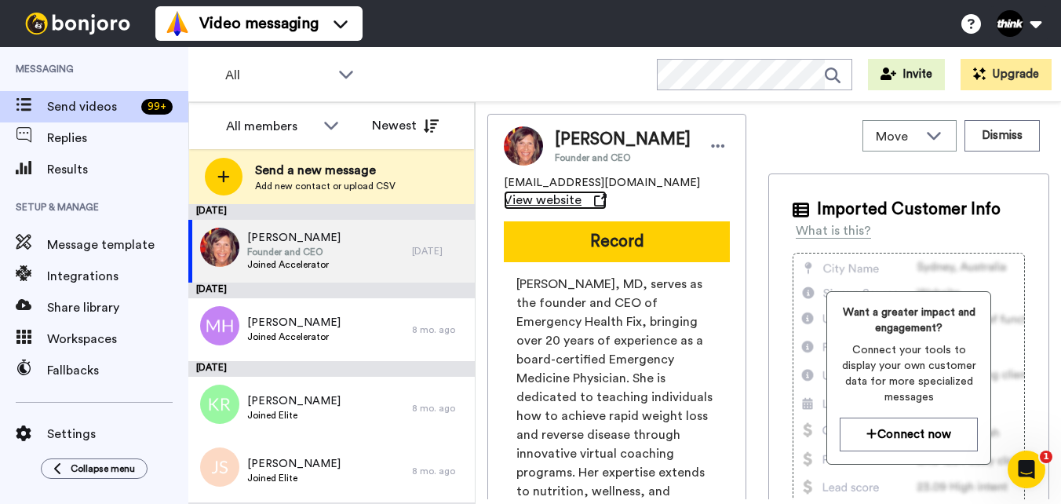
click at [516, 206] on span "View website" at bounding box center [543, 200] width 78 height 19
drag, startPoint x: 634, startPoint y: 137, endPoint x: 556, endPoint y: 140, distance: 77.8
click at [556, 140] on div "Erin Reardon Founder and CEO" at bounding box center [642, 146] width 175 height 36
copy span "Erin Reardon"
click at [604, 239] on button "Record" at bounding box center [617, 241] width 226 height 41
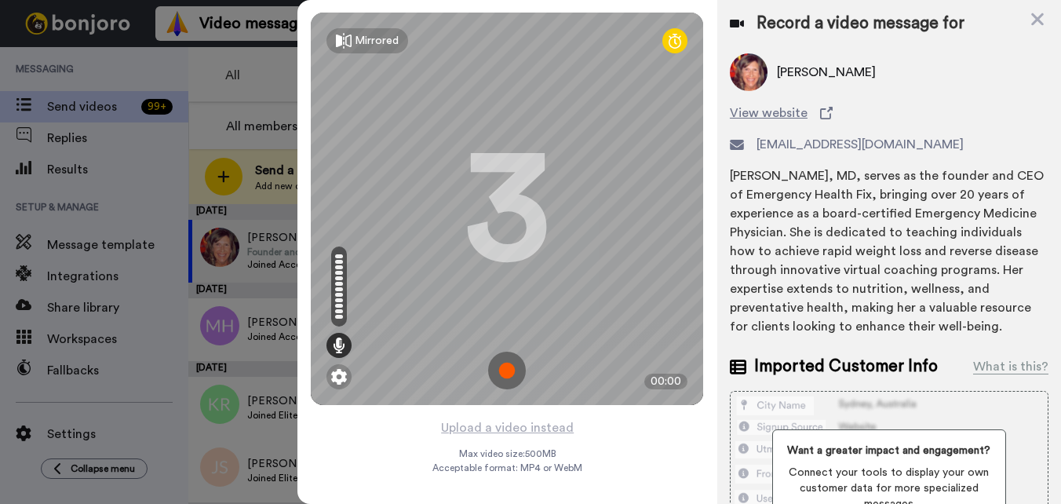
click at [503, 360] on img at bounding box center [507, 371] width 38 height 38
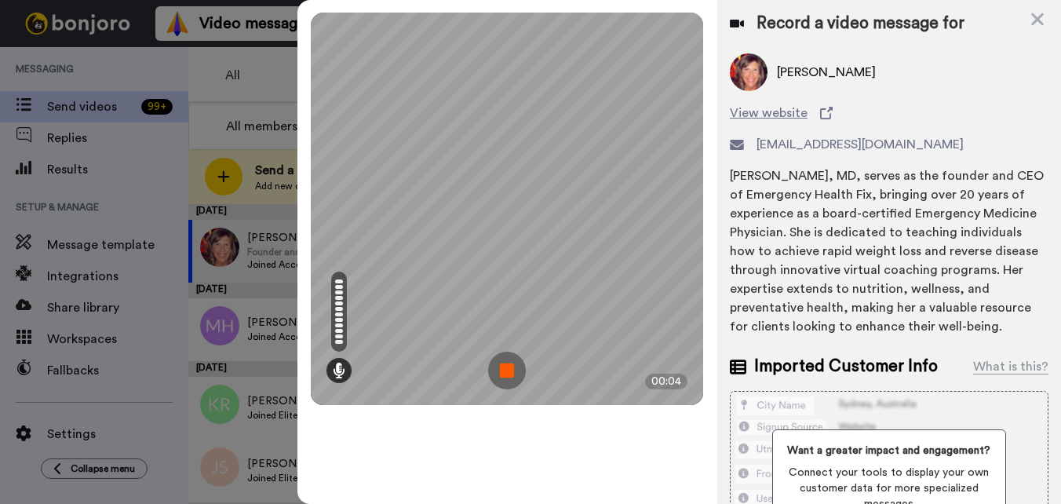
click at [516, 371] on img at bounding box center [507, 371] width 38 height 38
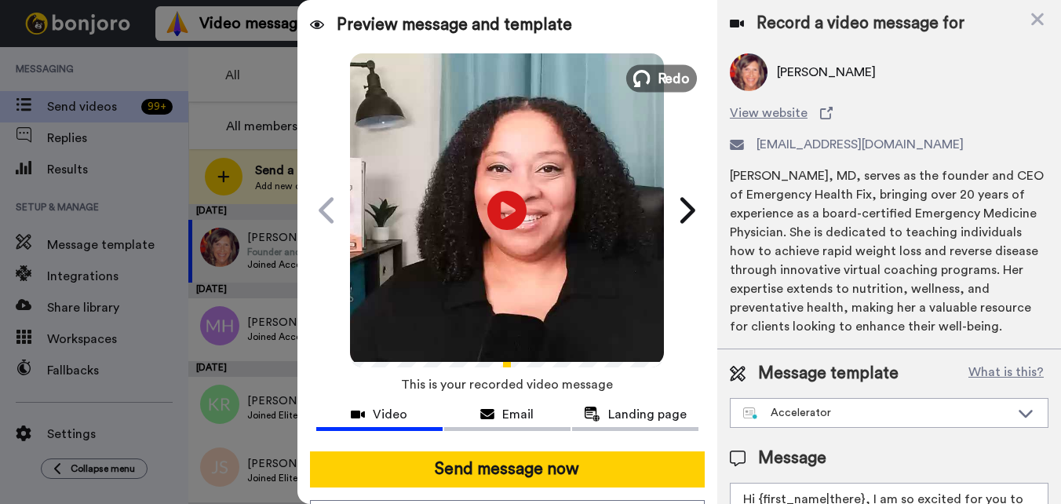
click at [644, 76] on icon at bounding box center [641, 78] width 17 height 17
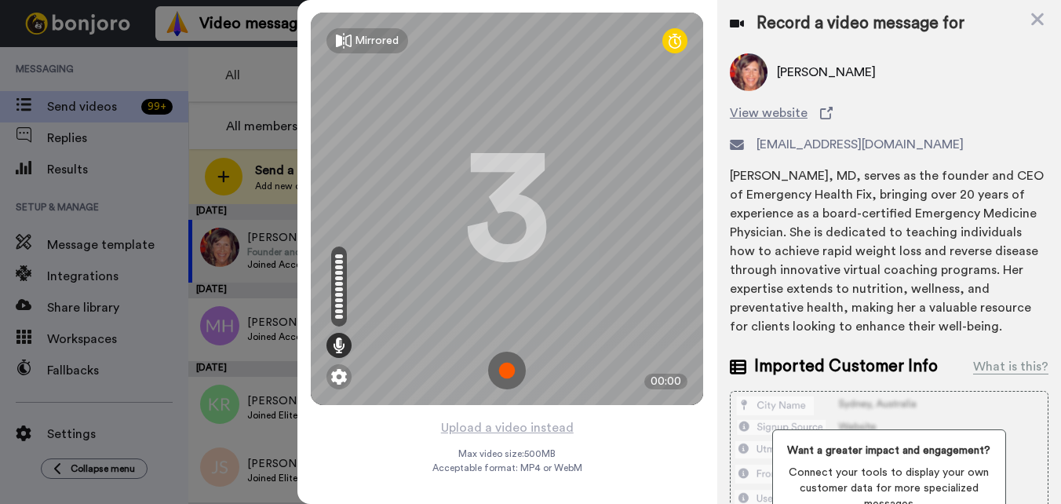
click at [505, 363] on img at bounding box center [507, 371] width 38 height 38
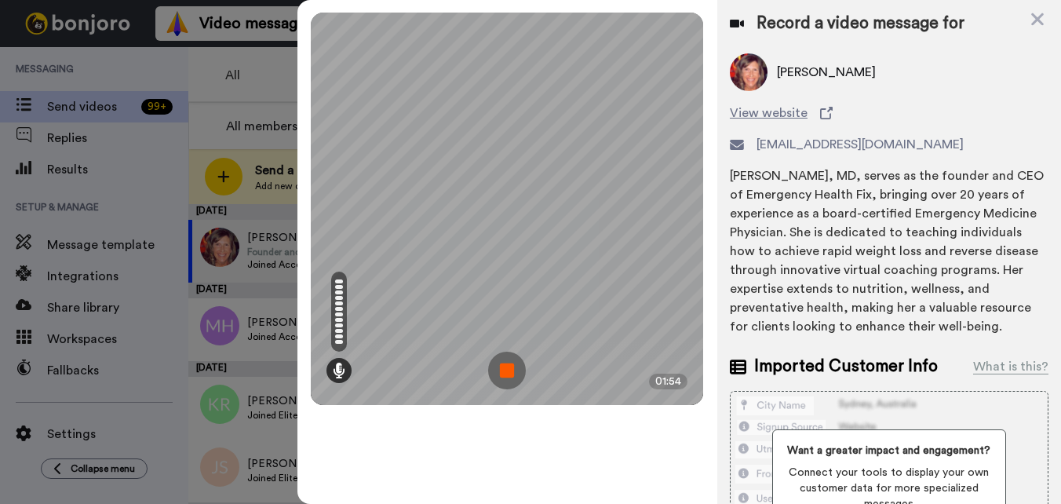
click at [496, 373] on img at bounding box center [507, 371] width 38 height 38
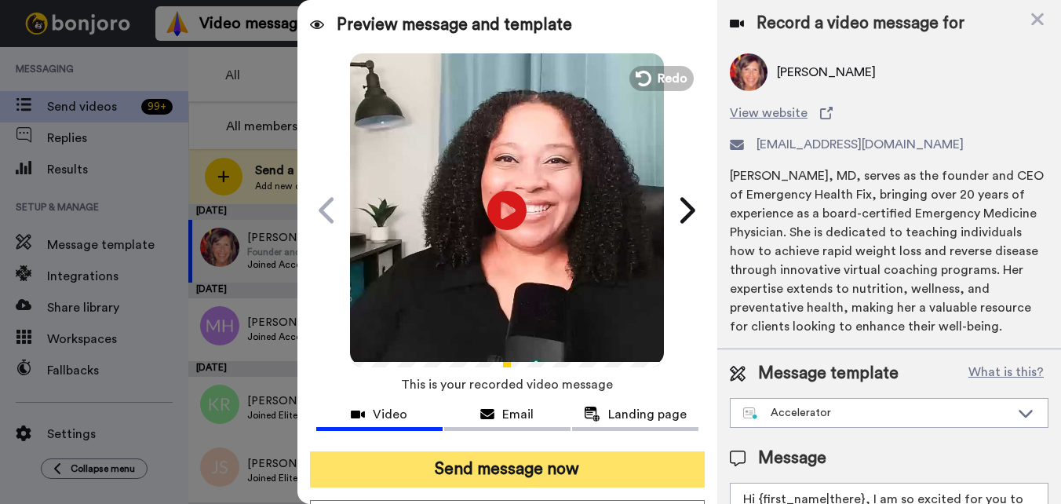
click at [604, 474] on button "Send message now" at bounding box center [507, 469] width 395 height 36
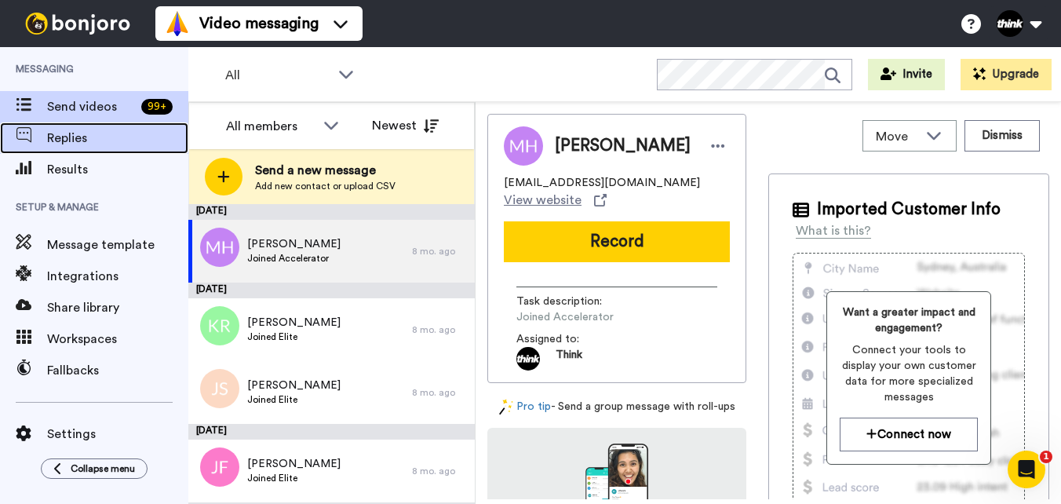
click at [96, 140] on span "Replies" at bounding box center [117, 138] width 141 height 19
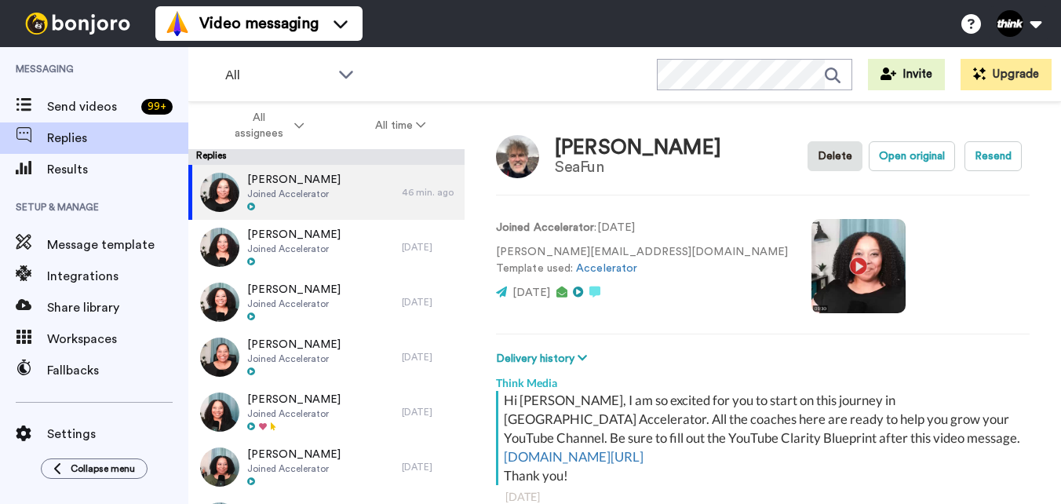
scroll to position [55, 0]
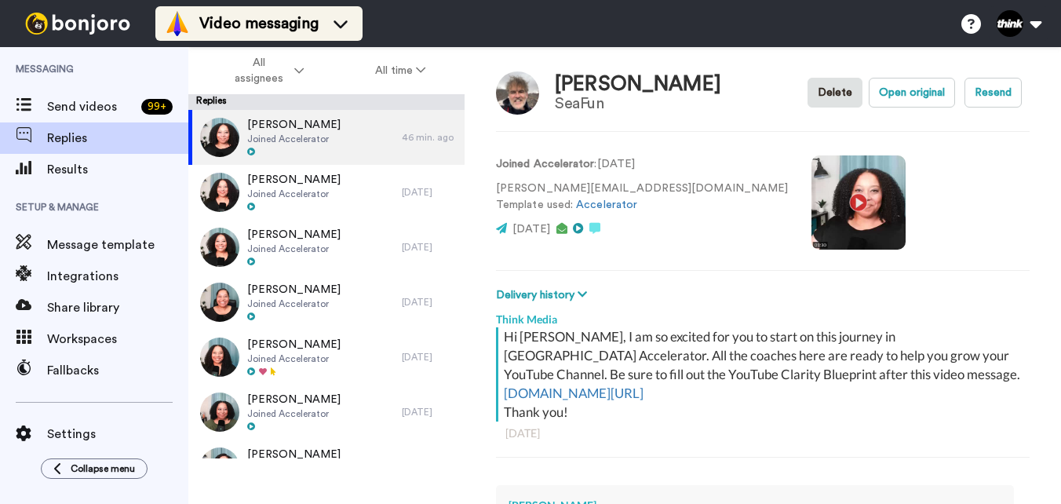
type textarea "x"
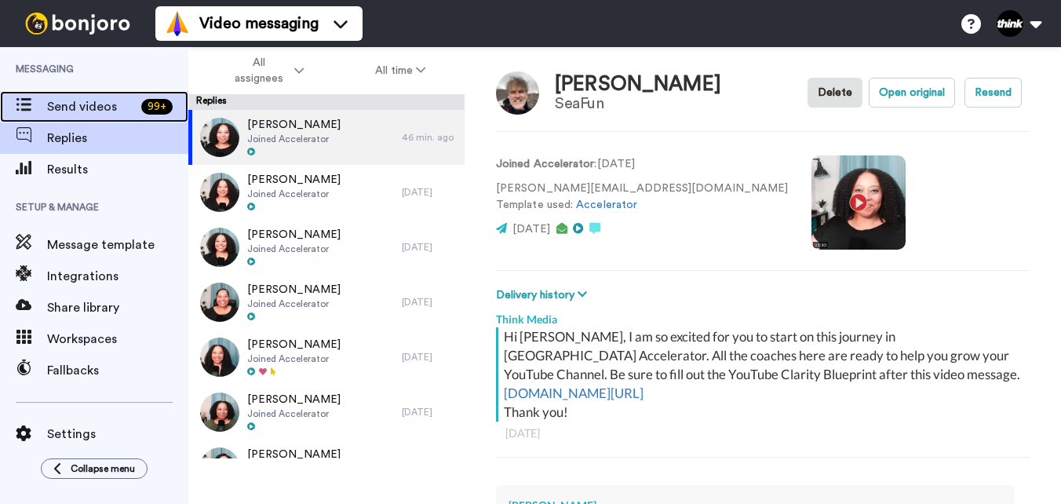
click at [67, 104] on span "Send videos" at bounding box center [91, 106] width 88 height 19
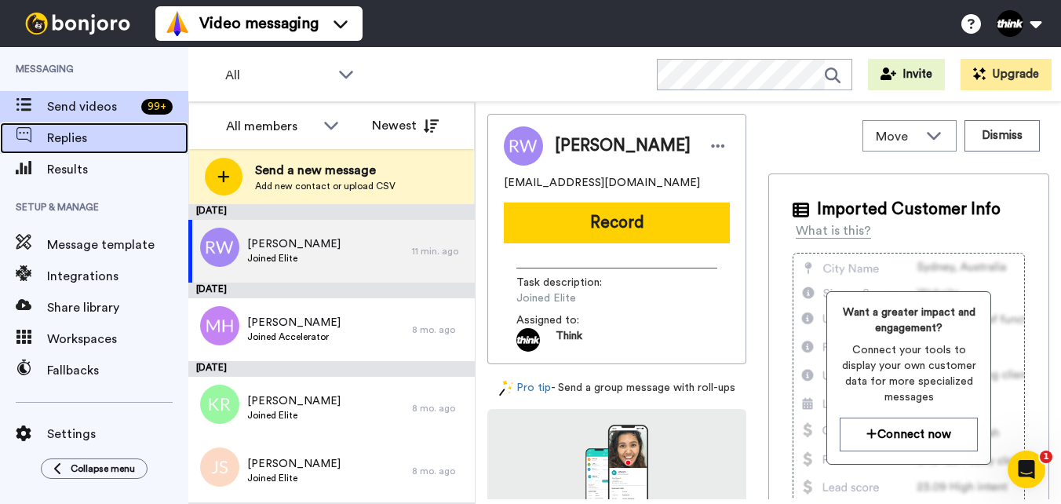
click at [76, 144] on span "Replies" at bounding box center [117, 138] width 141 height 19
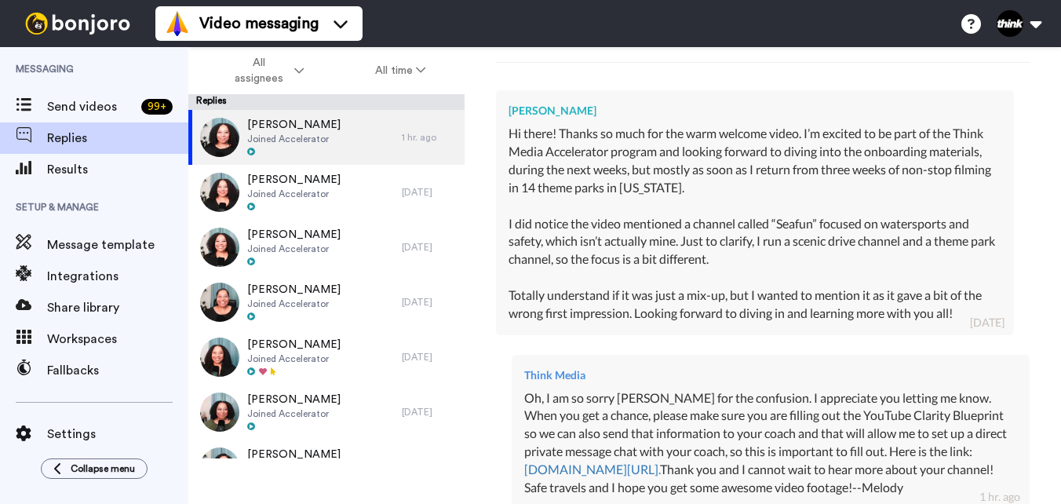
scroll to position [401, 0]
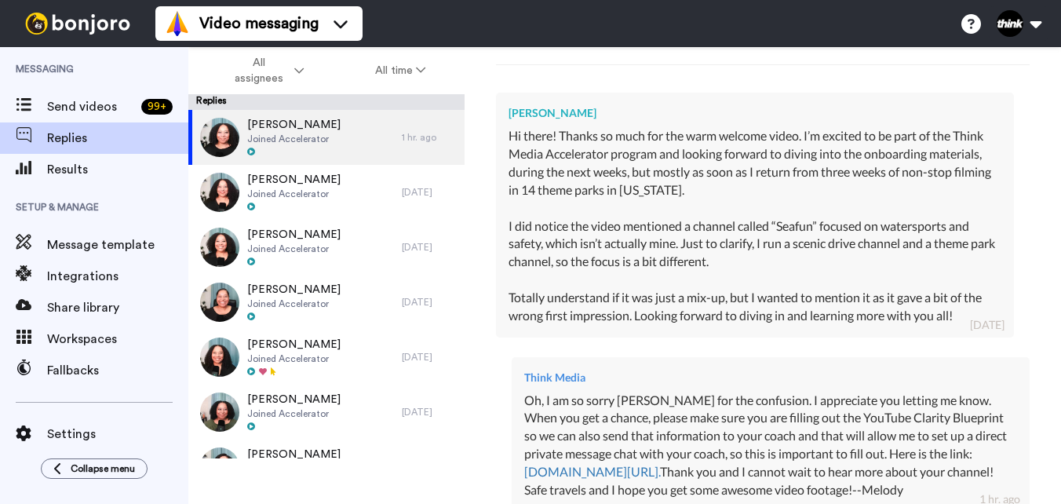
type textarea "x"
